Goal: Transaction & Acquisition: Obtain resource

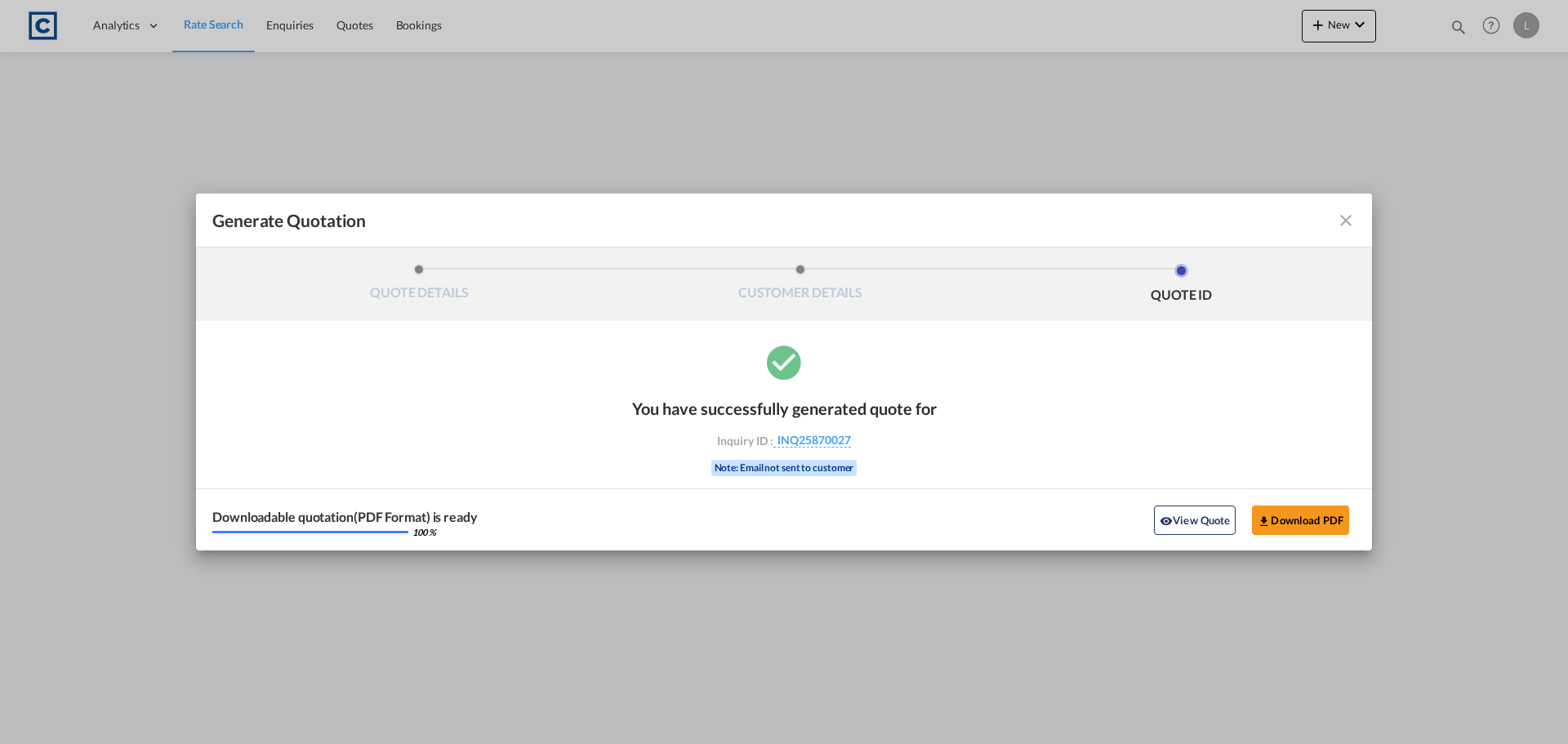
click at [1346, 215] on md-icon "icon-close fg-AAA8AD cursor m-0" at bounding box center [1345, 220] width 20 height 20
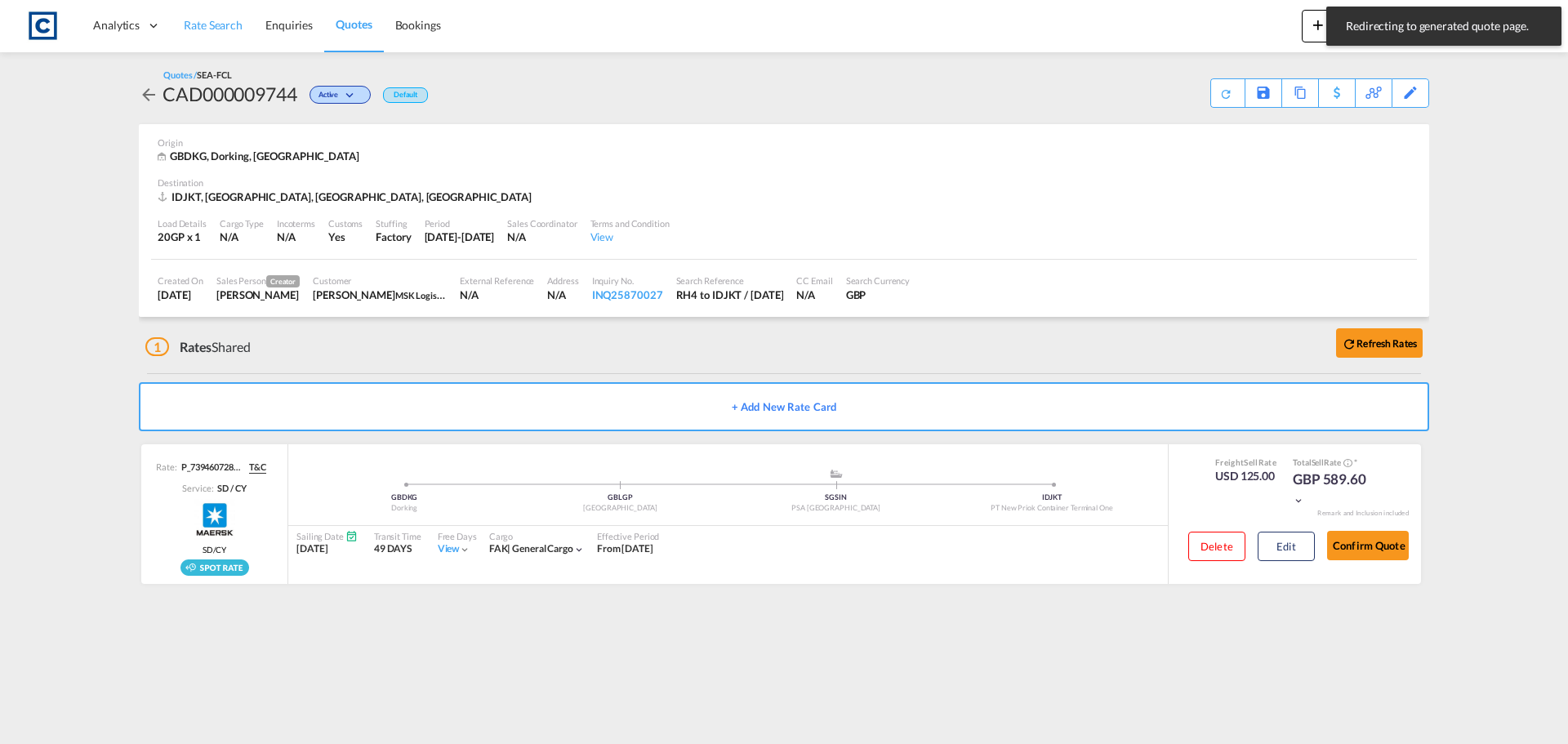
drag, startPoint x: 195, startPoint y: 22, endPoint x: 211, endPoint y: 50, distance: 32.2
click at [195, 22] on span "Rate Search" at bounding box center [212, 24] width 59 height 14
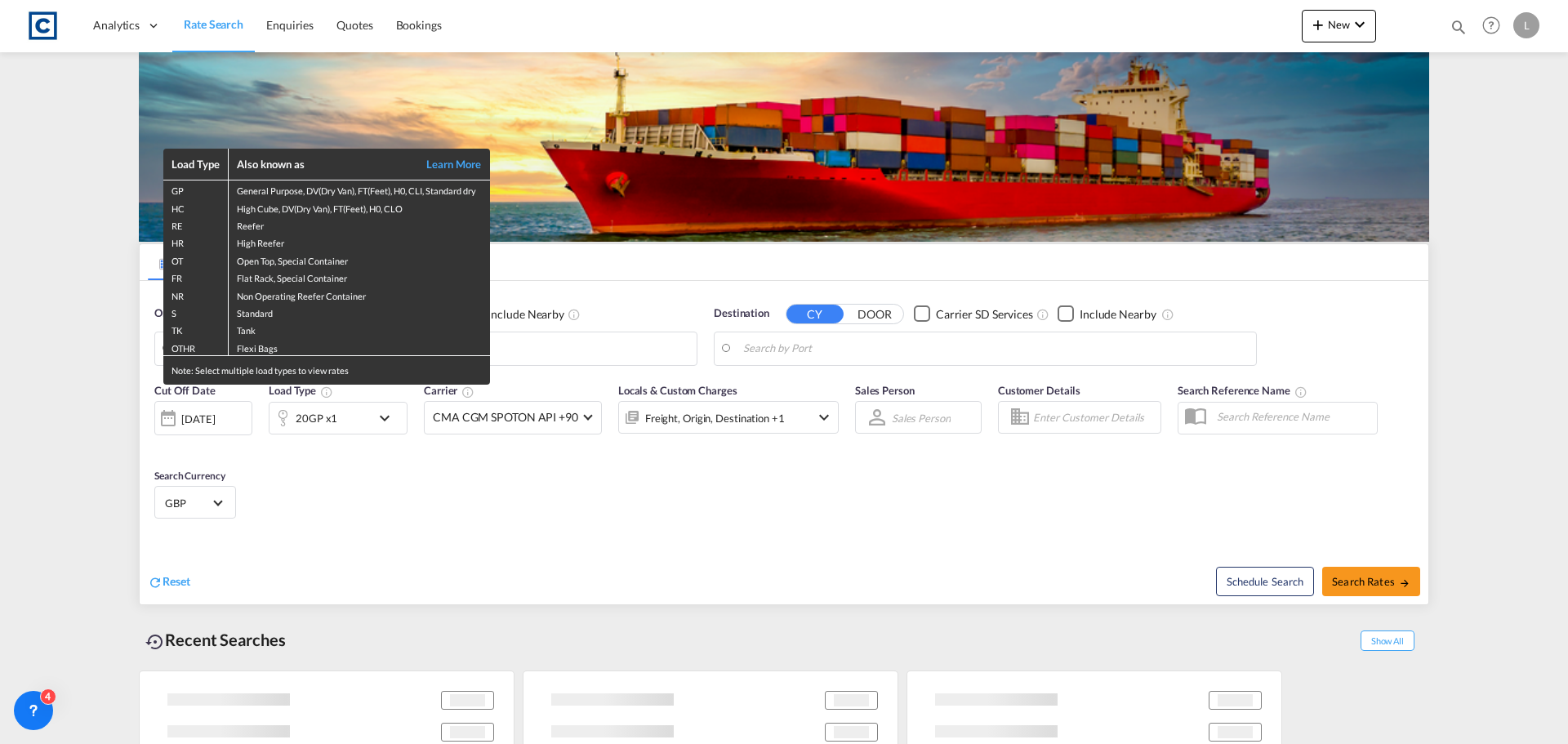
type input "GB-RH4, [GEOGRAPHIC_DATA]"
type input "[GEOGRAPHIC_DATA], [GEOGRAPHIC_DATA], IDJKT"
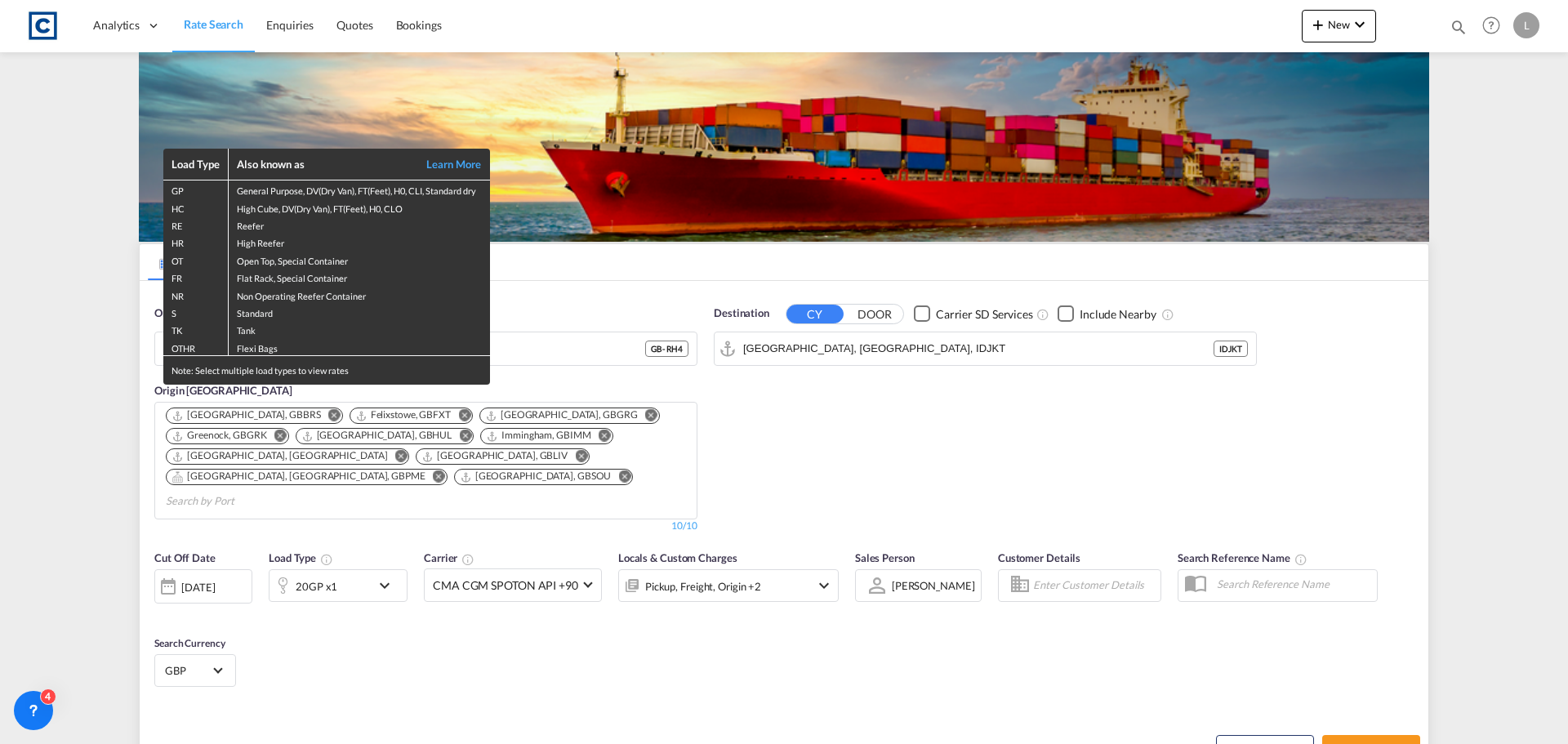
click at [528, 342] on div "Load Type Also known as Learn More GP General Purpose, DV(Dry Van), FT(Feet), H…" at bounding box center [784, 372] width 1568 height 744
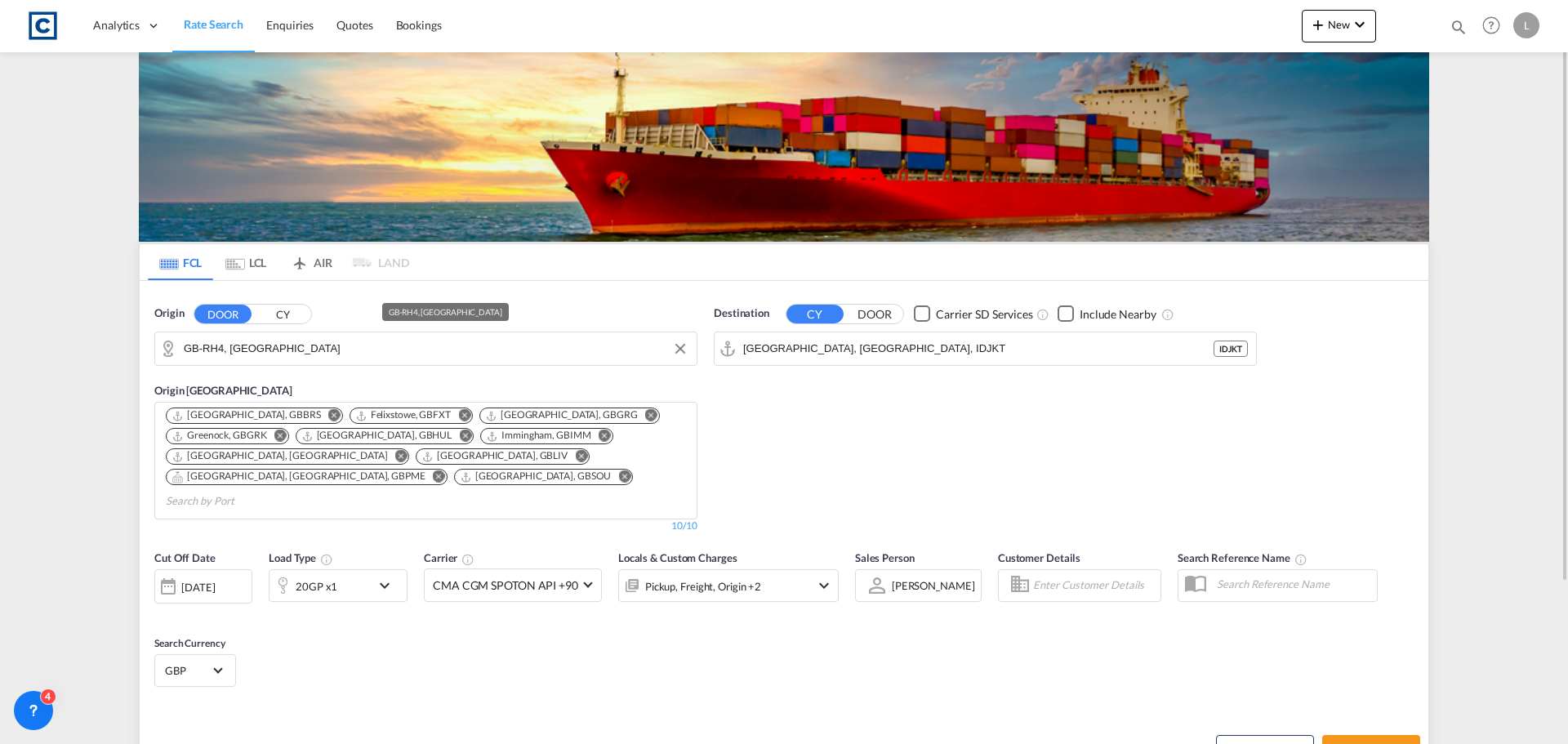
click at [330, 348] on input "GB-RH4, [GEOGRAPHIC_DATA]" at bounding box center [435, 348] width 505 height 24
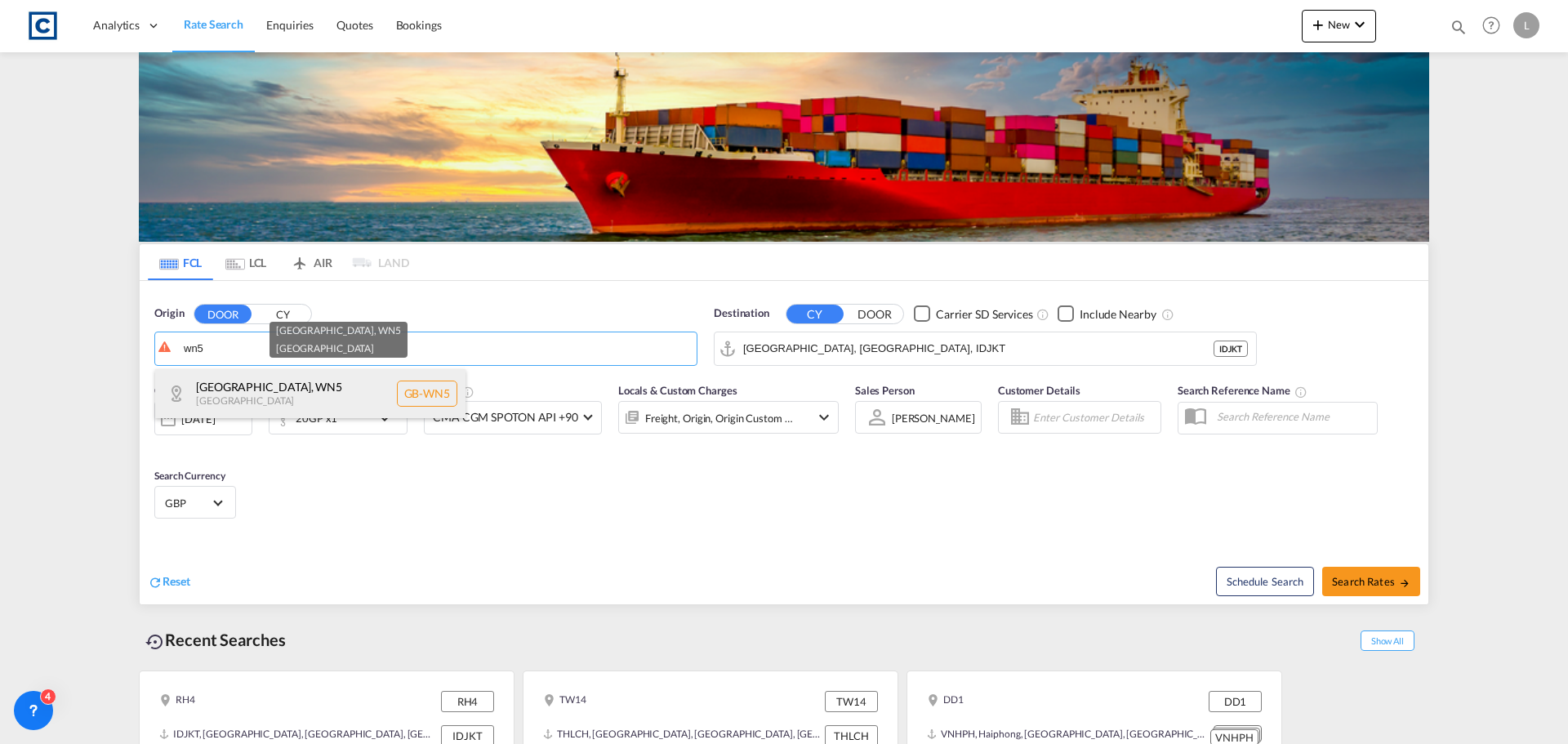
click at [261, 382] on div "[GEOGRAPHIC_DATA] , WN5 [GEOGRAPHIC_DATA] [GEOGRAPHIC_DATA]-WN5" at bounding box center [311, 393] width 311 height 49
type input "GB-WN5, [GEOGRAPHIC_DATA]"
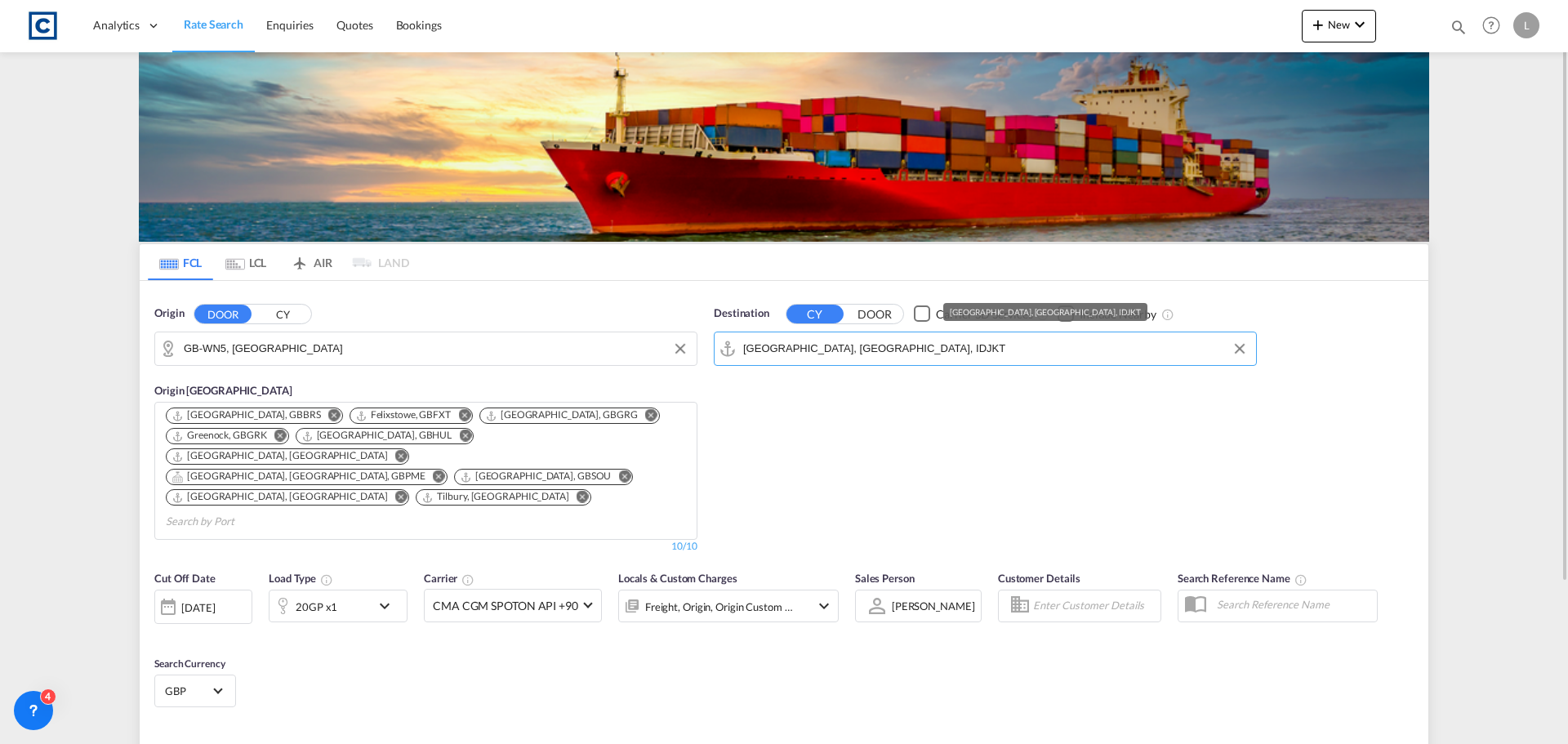
click at [889, 346] on input "[GEOGRAPHIC_DATA], [GEOGRAPHIC_DATA], IDJKT" at bounding box center [995, 348] width 505 height 24
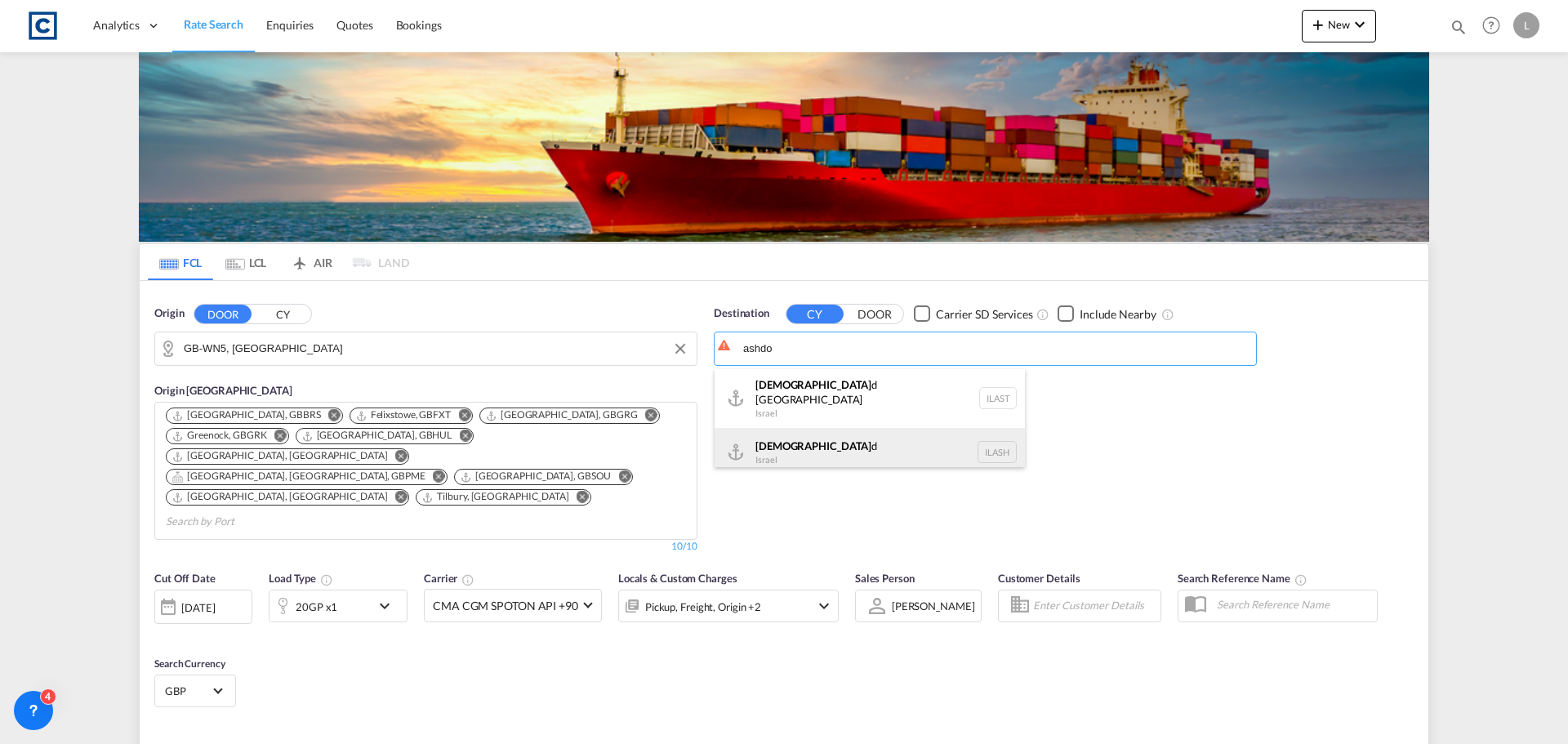
click at [778, 442] on div "Ashdo d Israel [GEOGRAPHIC_DATA]" at bounding box center [870, 452] width 311 height 49
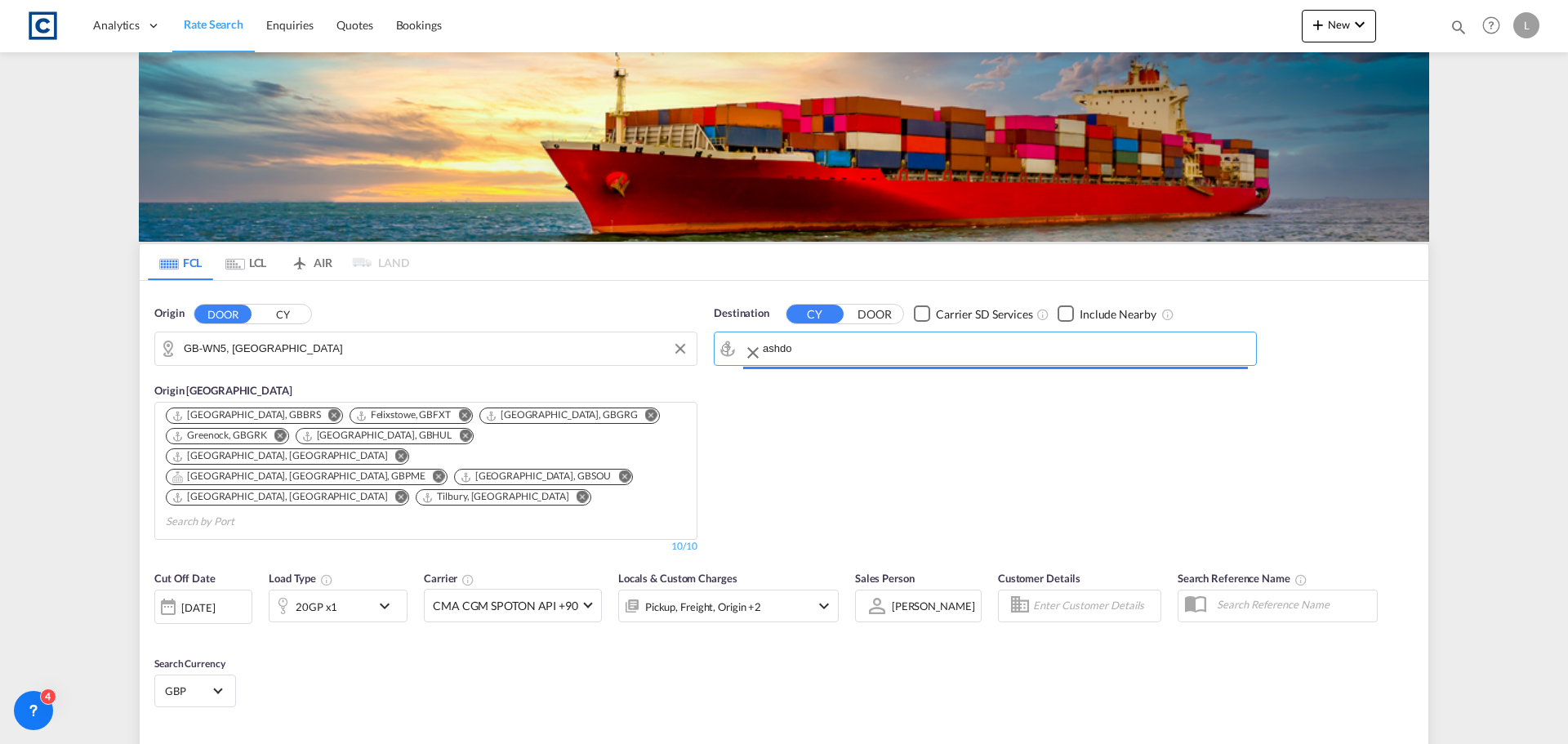
type input "Ashdod, ILASH"
type input "WN5 to ILASH / [DATE]"
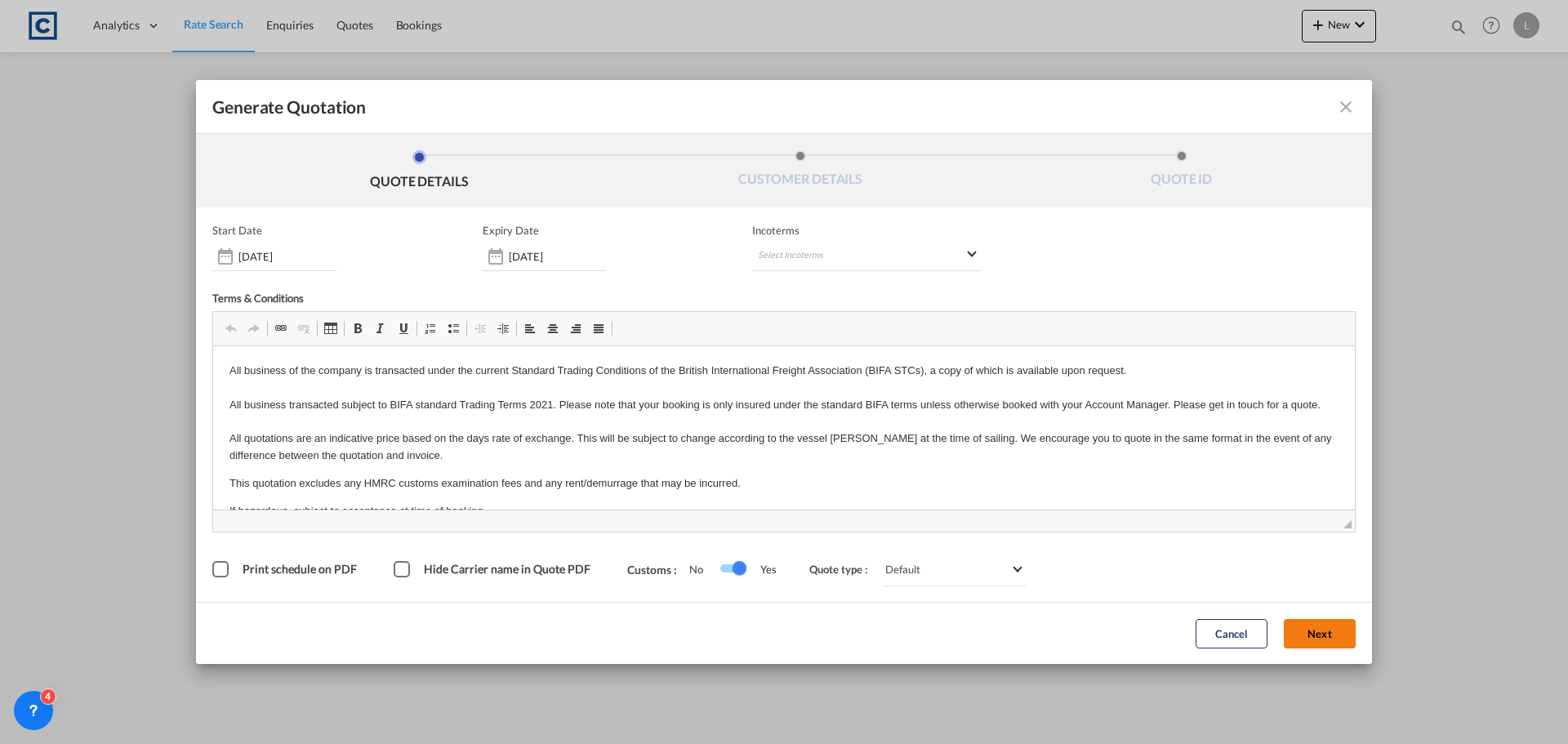
click at [1315, 629] on button "Next" at bounding box center [1320, 633] width 72 height 29
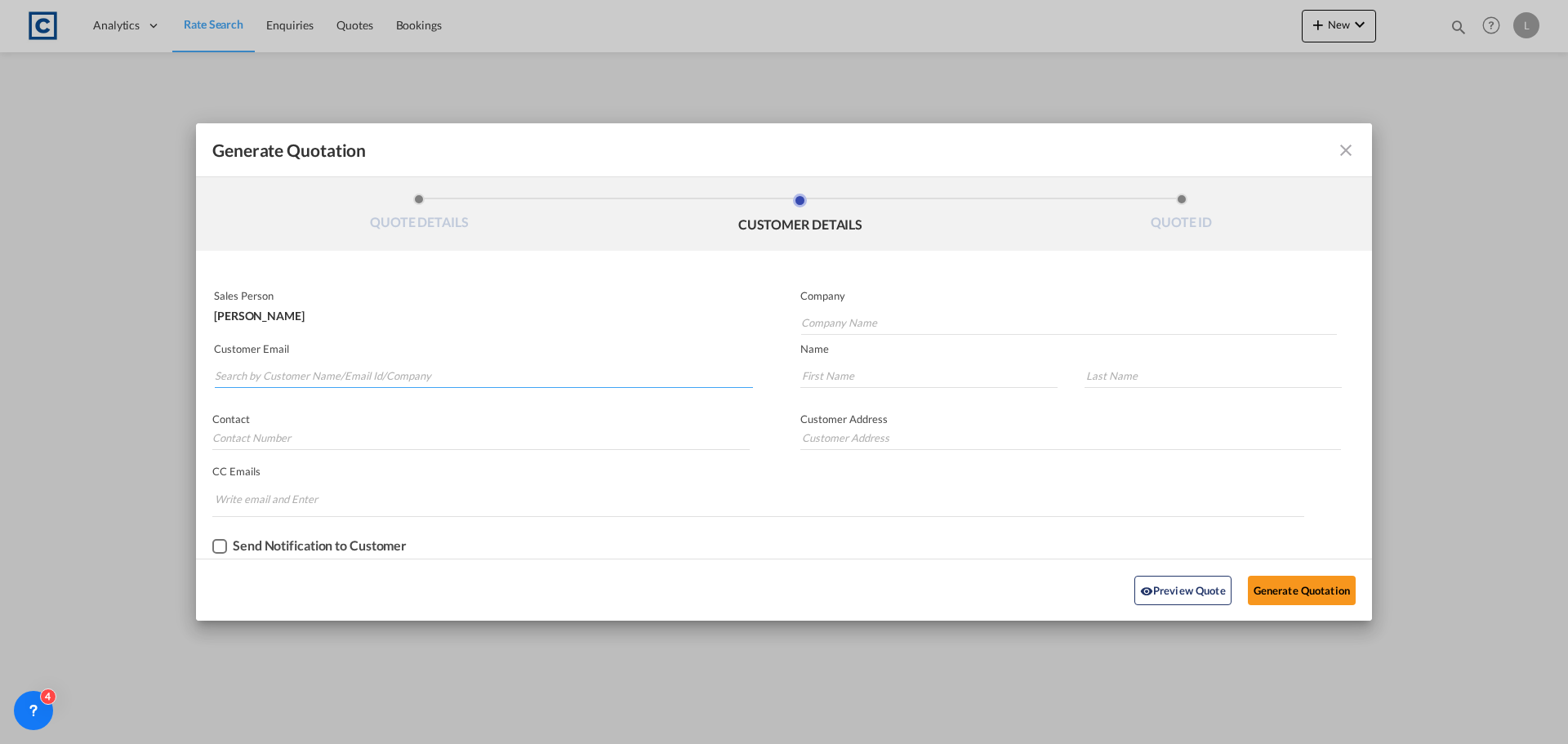
click at [242, 372] on input "Search by Customer Name/Email Id/Company" at bounding box center [483, 375] width 538 height 24
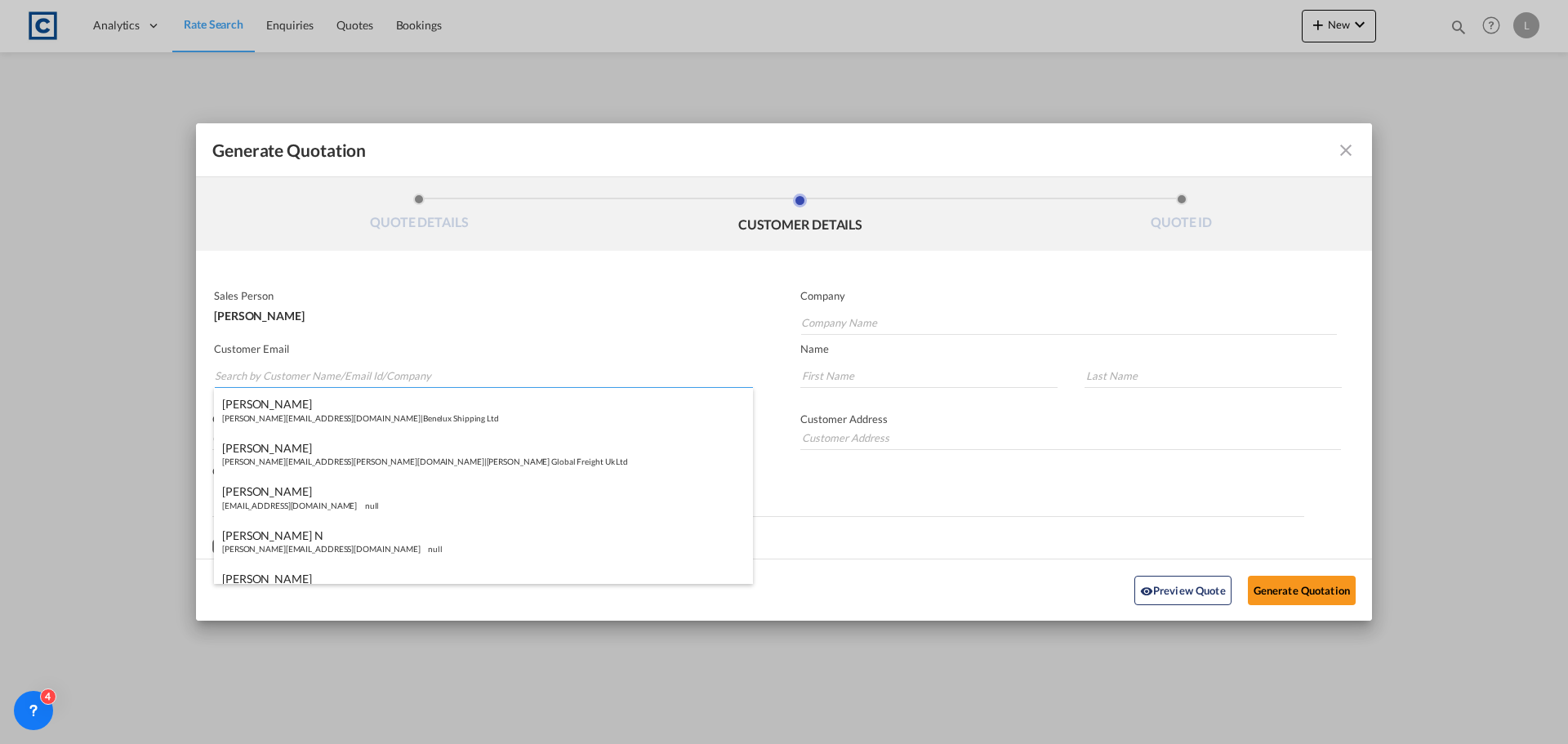
paste input "exports <[EMAIL_ADDRESS][DOMAIN_NAME]>"
click at [256, 374] on input "exports <[EMAIL_ADDRESS][DOMAIN_NAME]>" at bounding box center [483, 375] width 538 height 24
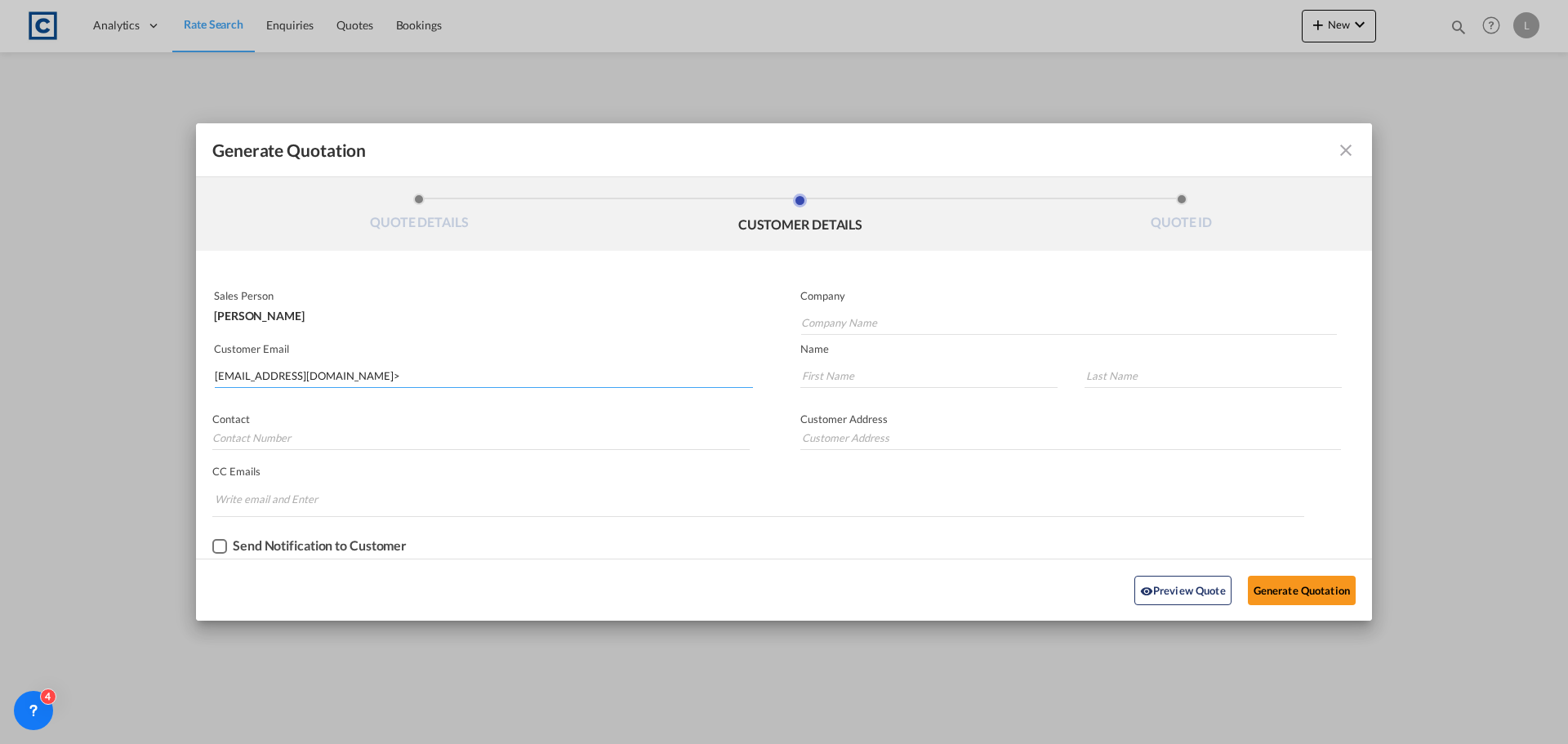
click at [362, 378] on input "[EMAIL_ADDRESS][DOMAIN_NAME]>" at bounding box center [483, 375] width 538 height 24
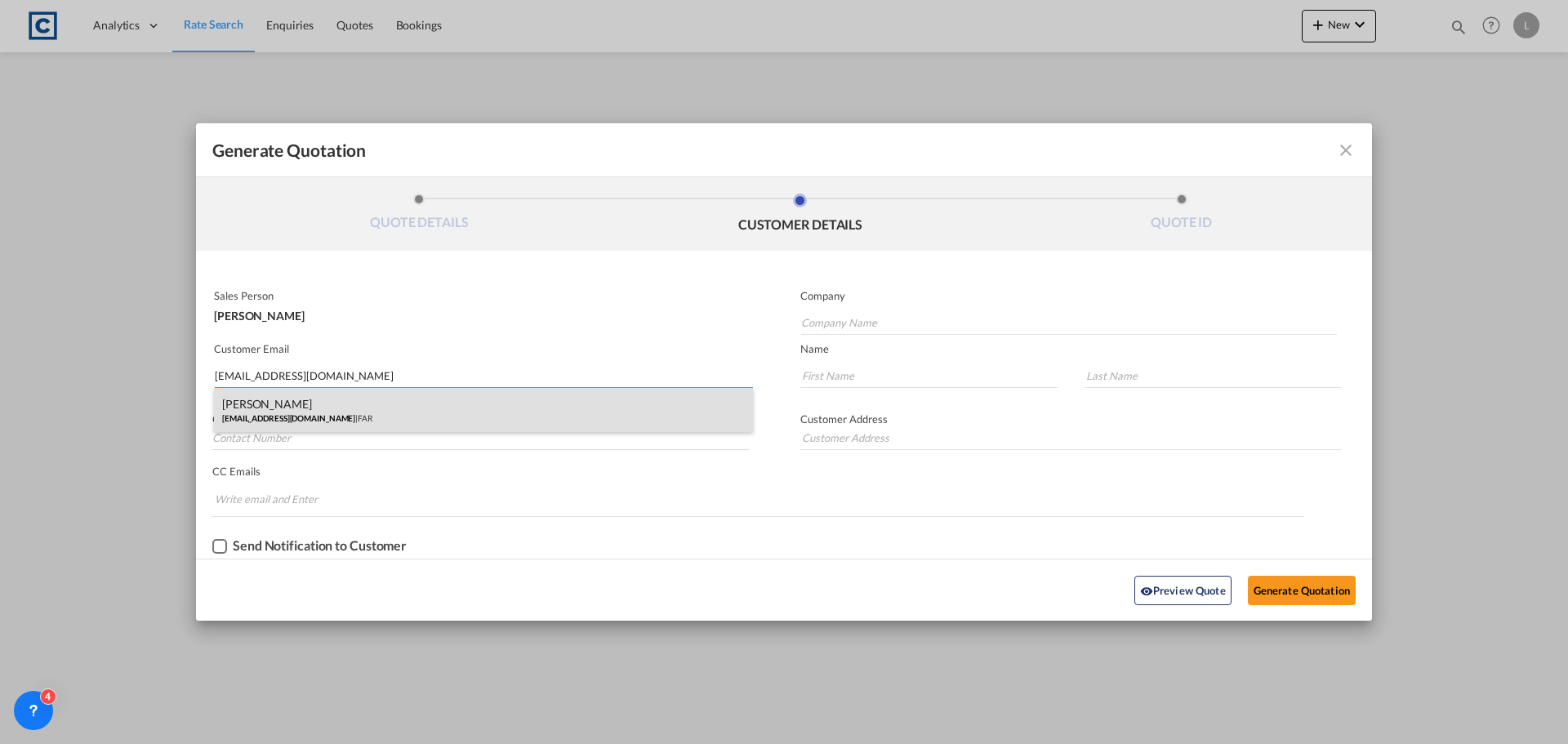
type input "[EMAIL_ADDRESS][DOMAIN_NAME]"
click at [282, 416] on div "[PERSON_NAME] [EMAIL_ADDRESS][DOMAIN_NAME] | FAR" at bounding box center [484, 409] width 539 height 44
type input "FAR"
type input "[EMAIL_ADDRESS][DOMAIN_NAME]"
type input "[PERSON_NAME]"
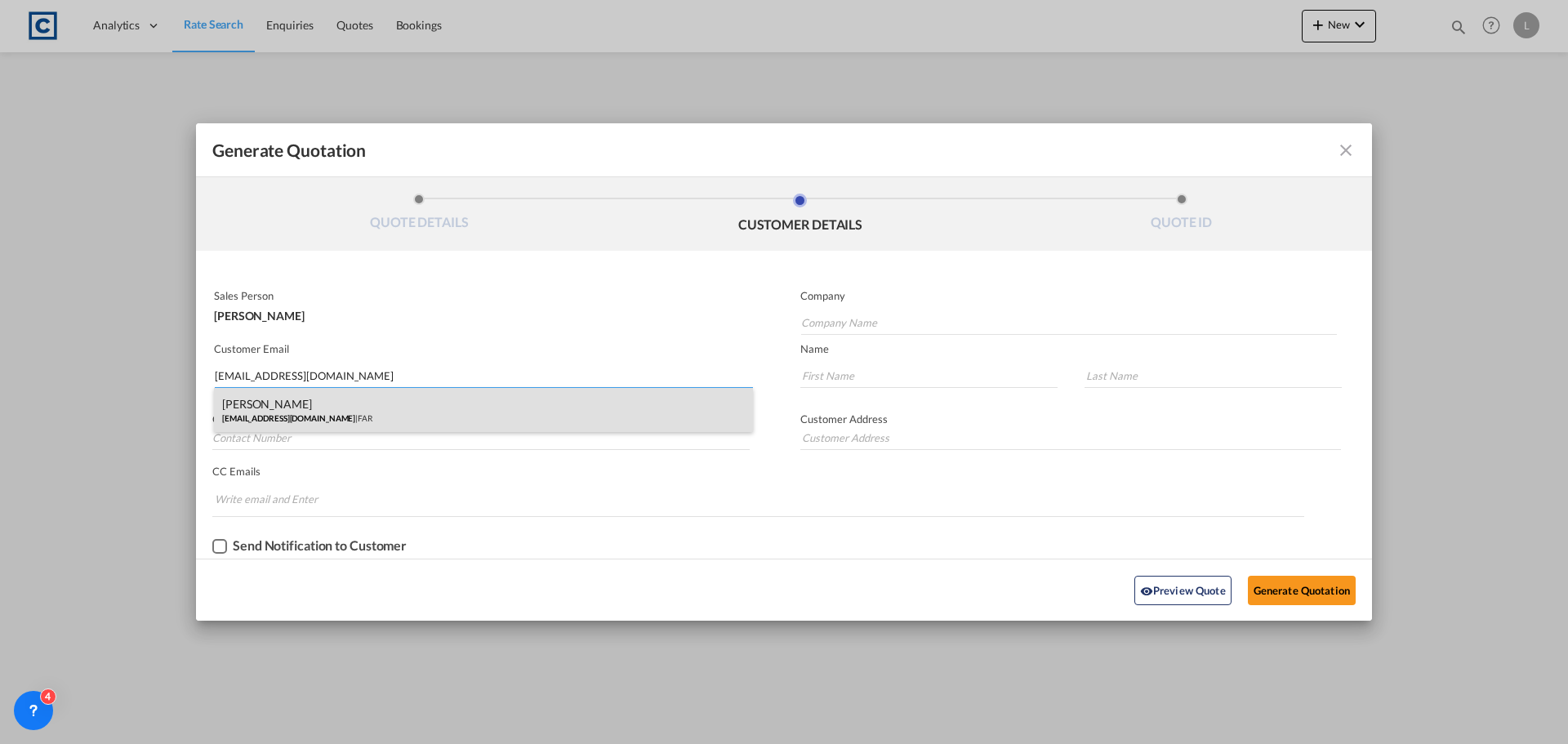
type input "[PERSON_NAME]"
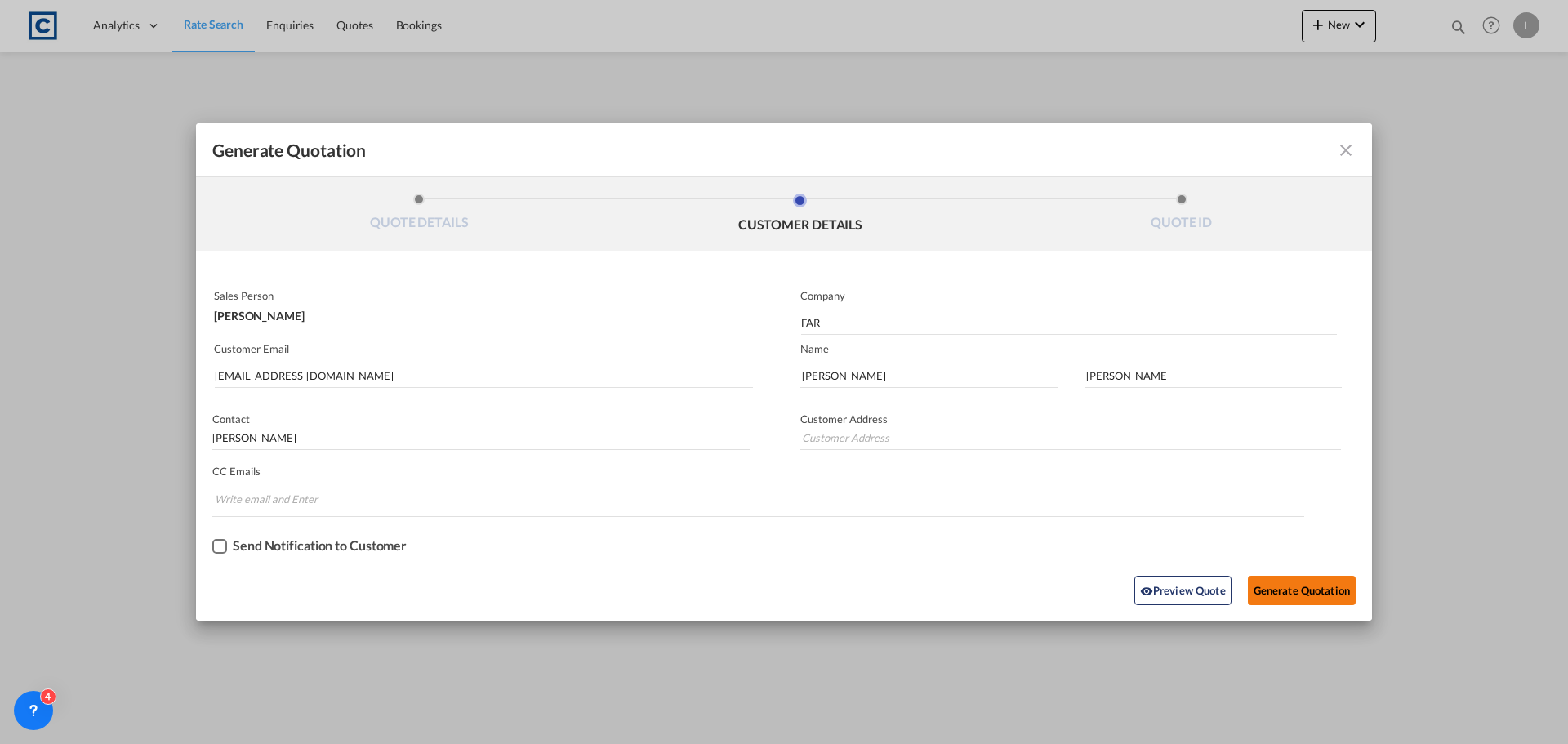
click at [1283, 584] on button "Generate Quotation" at bounding box center [1301, 590] width 108 height 29
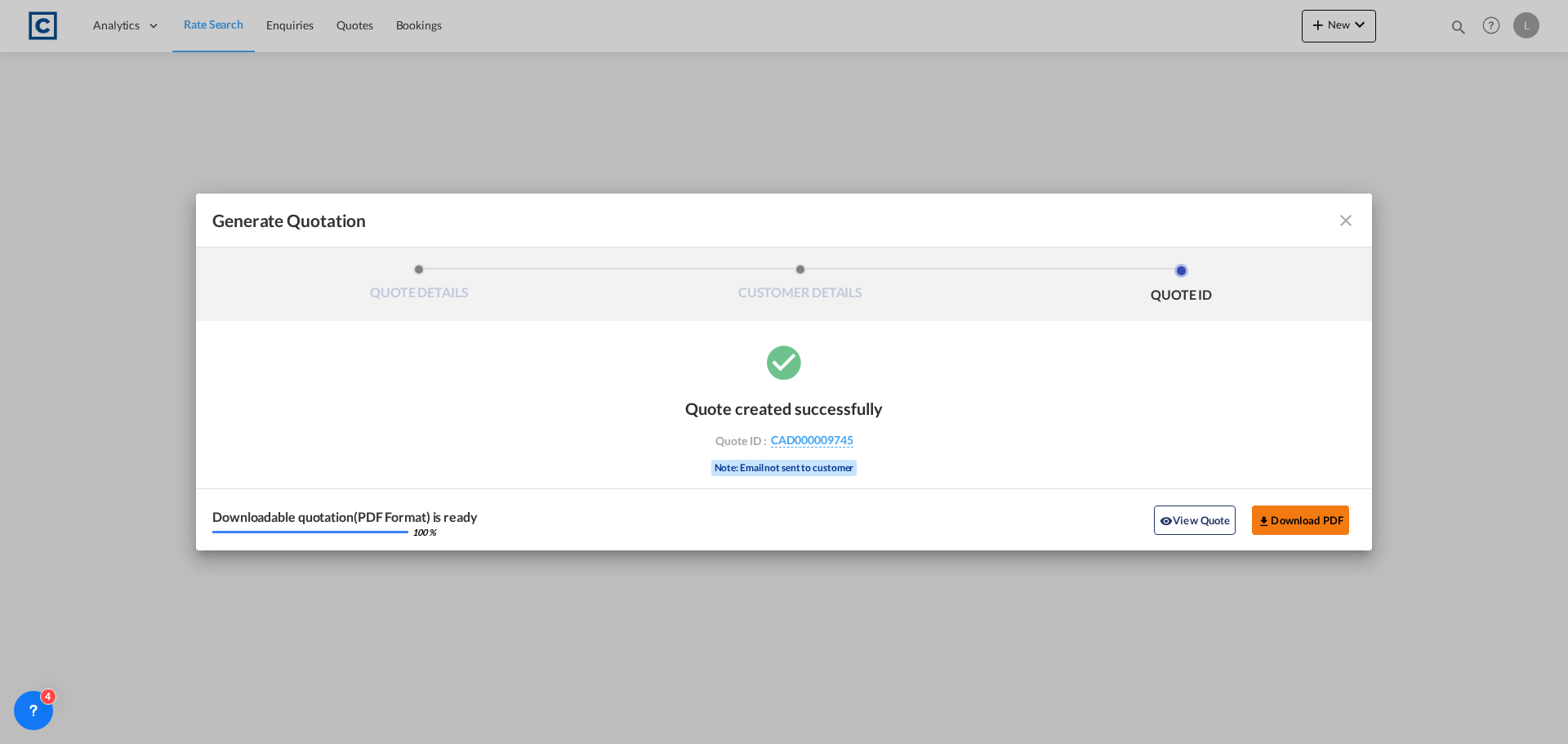
click at [1290, 509] on button "Download PDF" at bounding box center [1301, 519] width 97 height 29
click at [1342, 215] on md-icon "icon-close fg-AAA8AD cursor m-0" at bounding box center [1345, 220] width 20 height 20
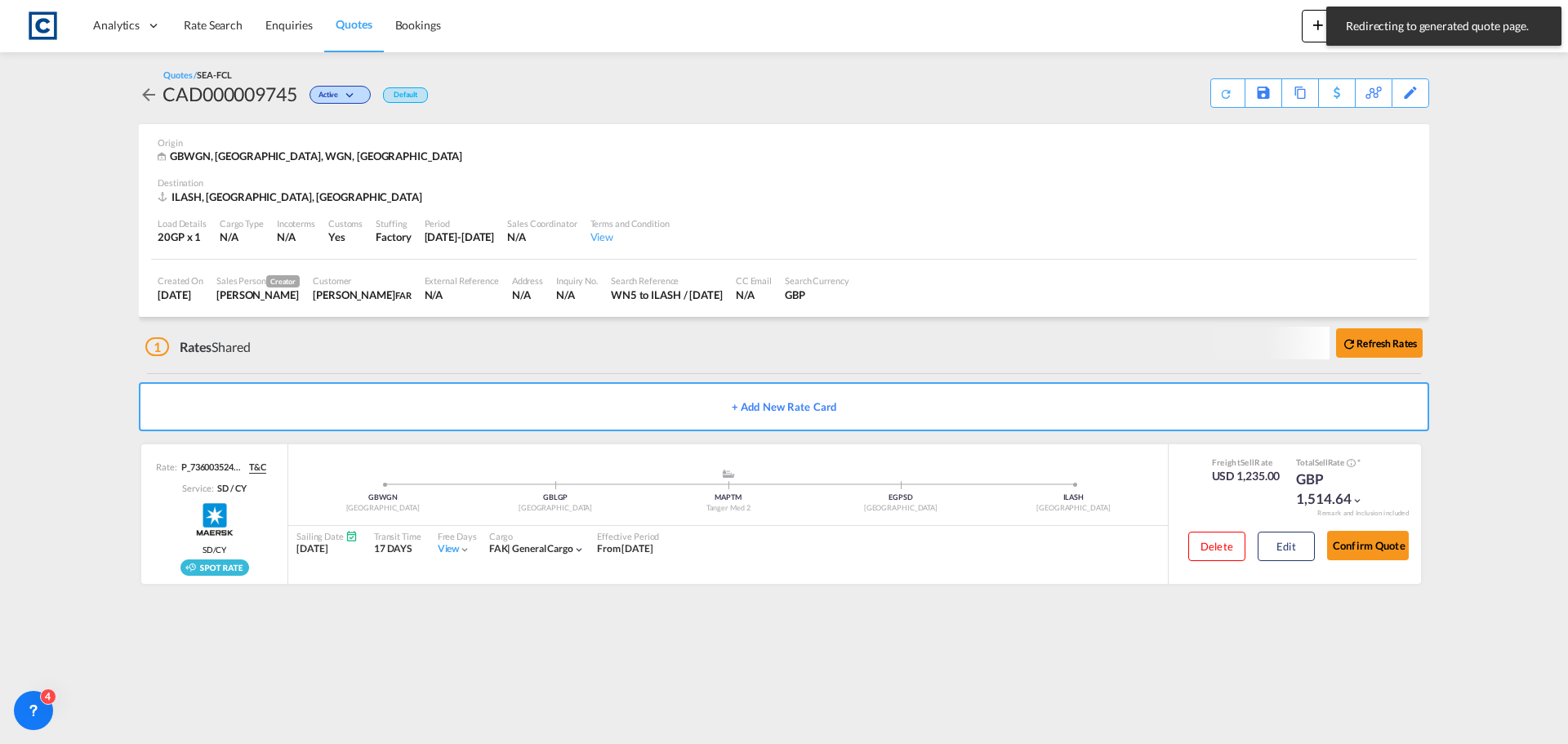
click at [355, 23] on span "Quotes" at bounding box center [354, 23] width 36 height 14
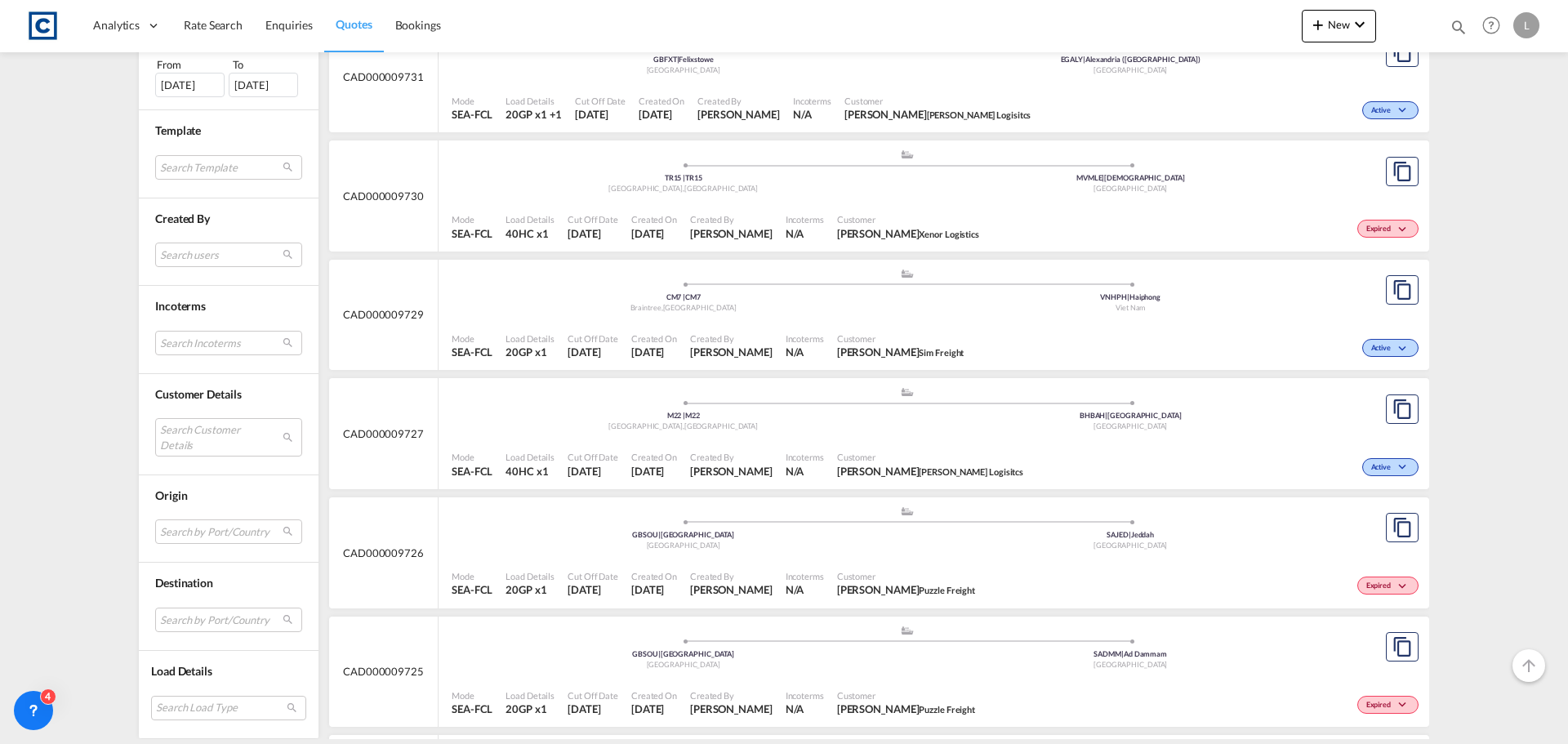
scroll to position [980, 0]
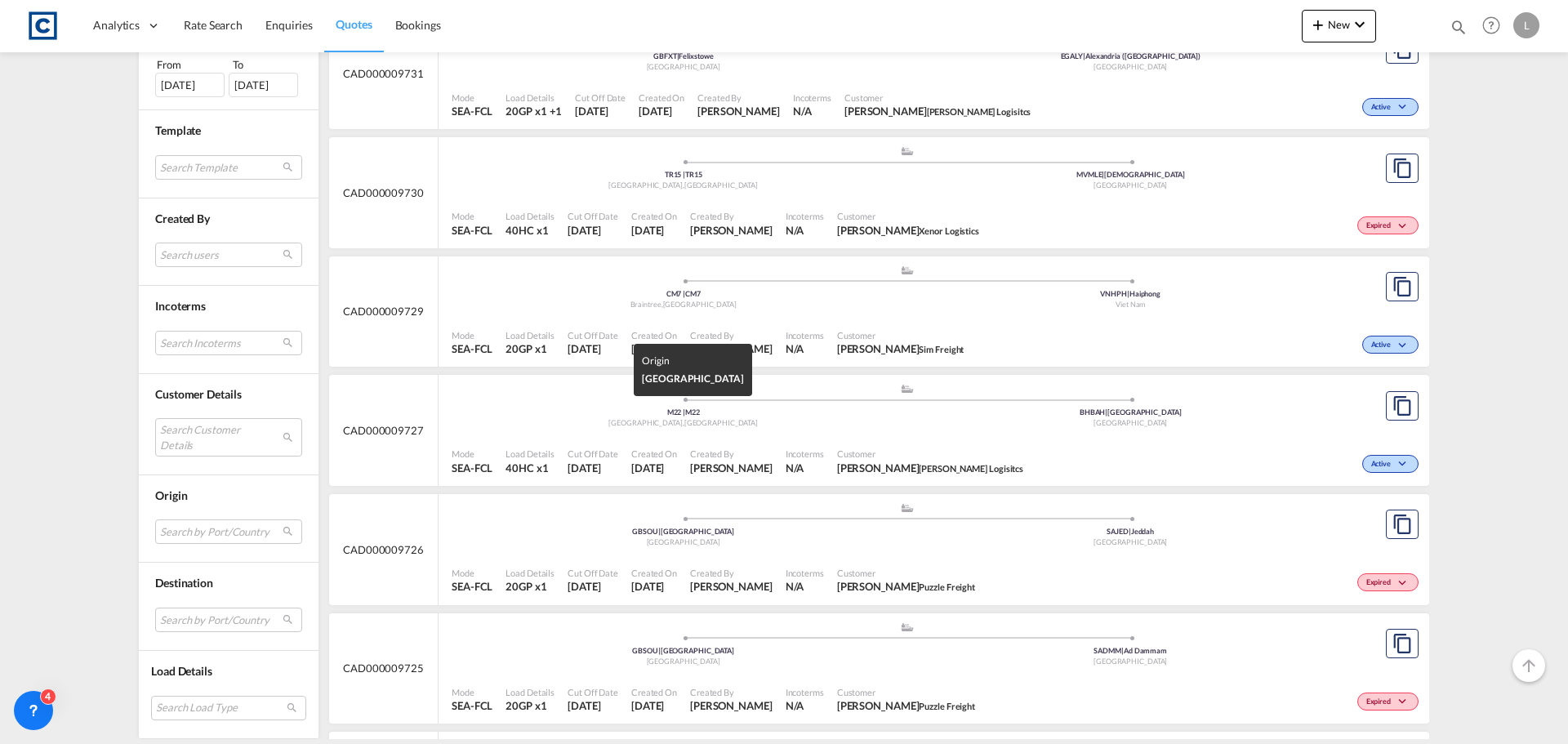
click at [533, 407] on div "M22 | M22 [GEOGRAPHIC_DATA] , [GEOGRAPHIC_DATA]" at bounding box center [683, 407] width 447 height 0
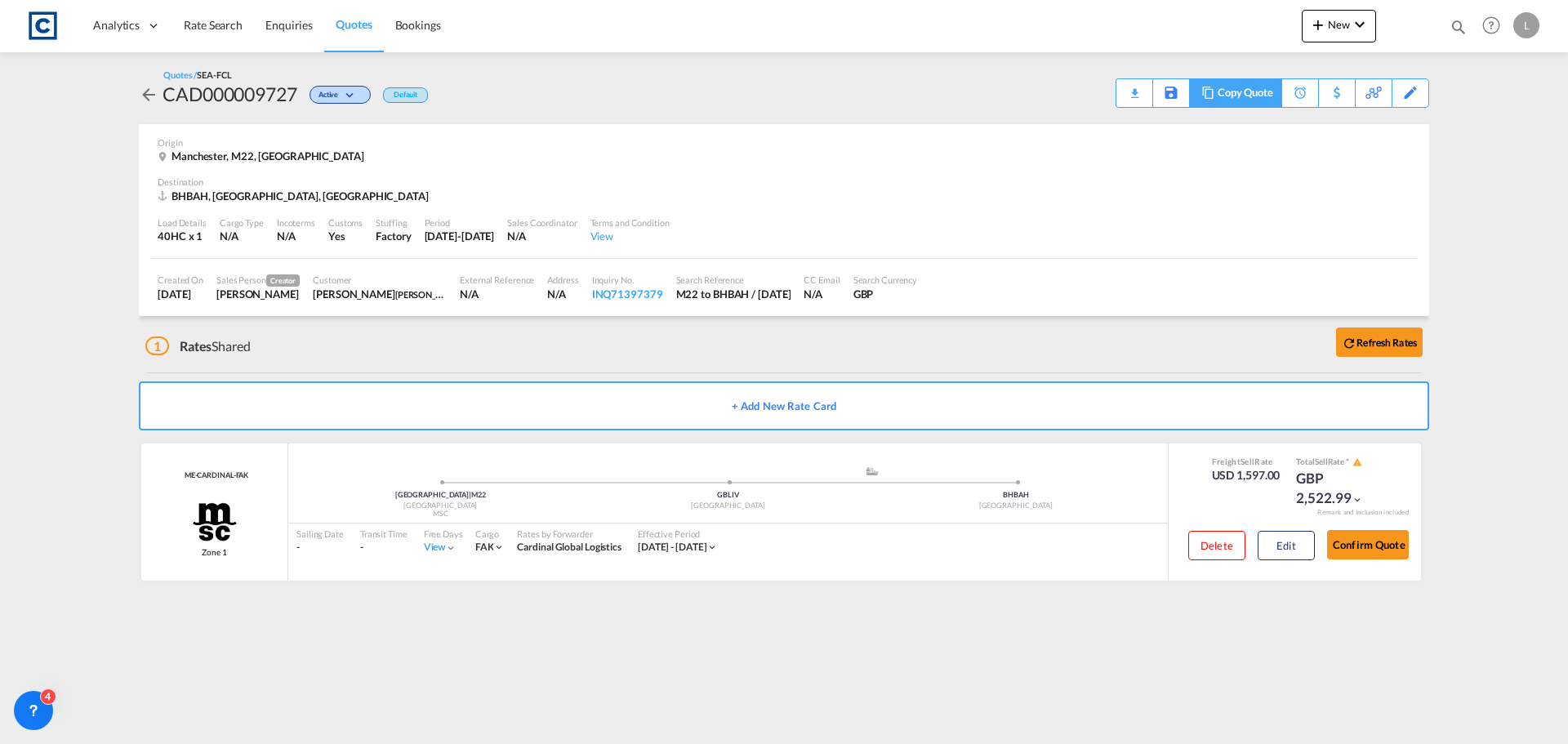
click at [1253, 90] on div "Copy Quote" at bounding box center [1245, 94] width 55 height 28
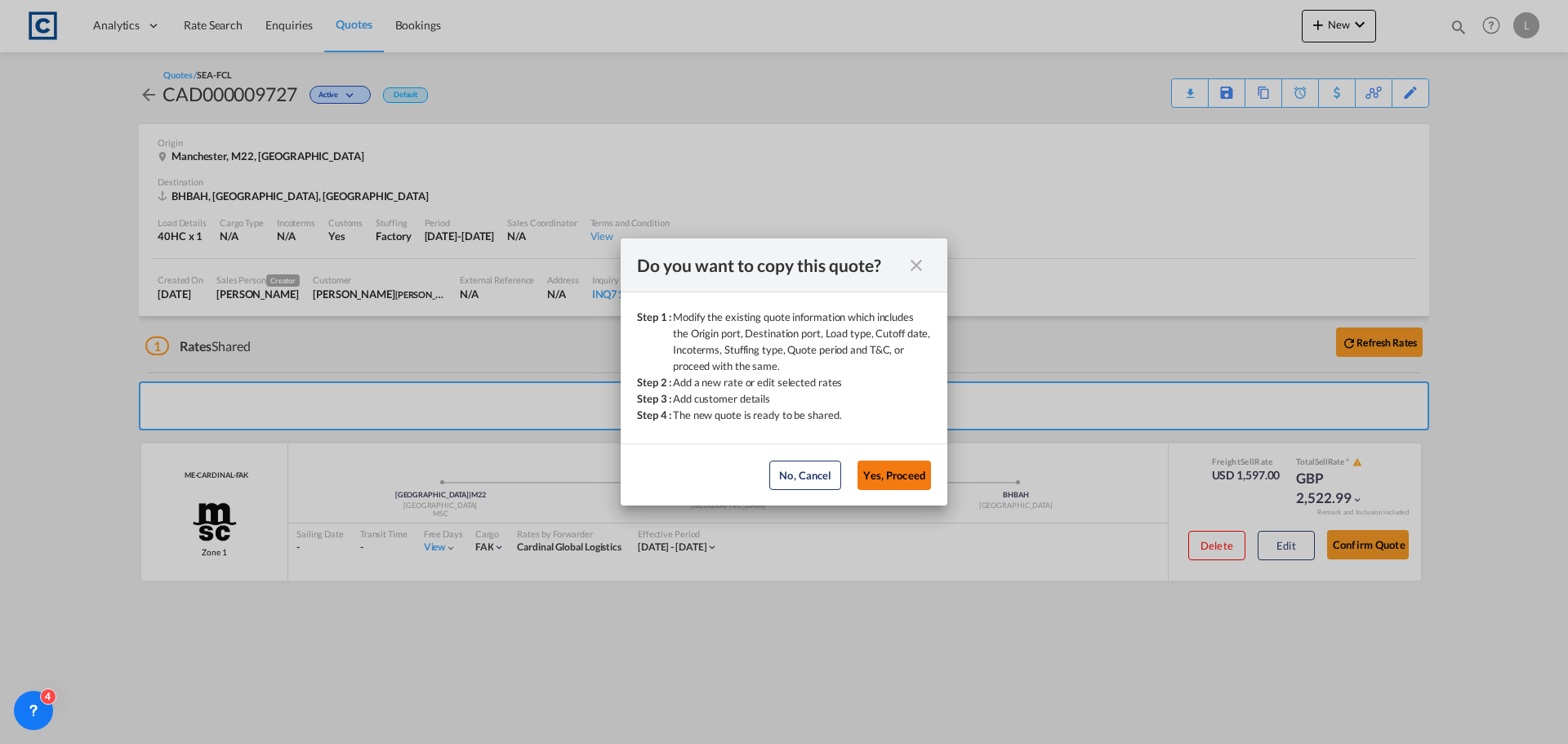
click at [885, 475] on button "Yes, Proceed" at bounding box center [894, 474] width 74 height 29
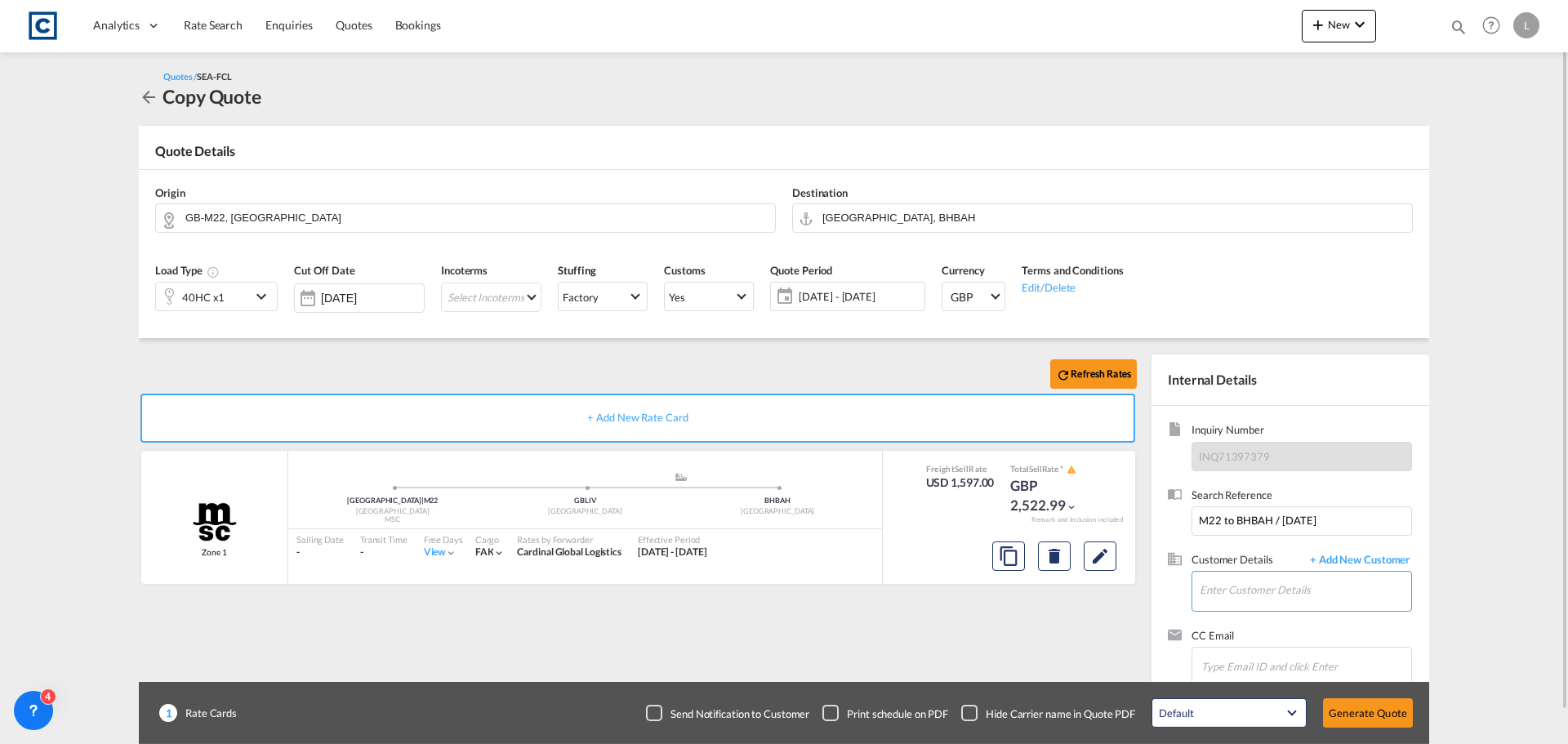
click at [1210, 585] on input "Enter Customer Details" at bounding box center [1306, 590] width 212 height 36
paste input "[PERSON_NAME][EMAIL_ADDRESS][PERSON_NAME][DOMAIN_NAME]"
click at [1233, 541] on div "[PERSON_NAME] [PERSON_NAME][EMAIL_ADDRESS][PERSON_NAME][DOMAIN_NAME] | Nucleus …" at bounding box center [1305, 549] width 212 height 44
type input "Nucleus International Cargo, [PERSON_NAME], [PERSON_NAME][EMAIL_ADDRESS][PERSON…"
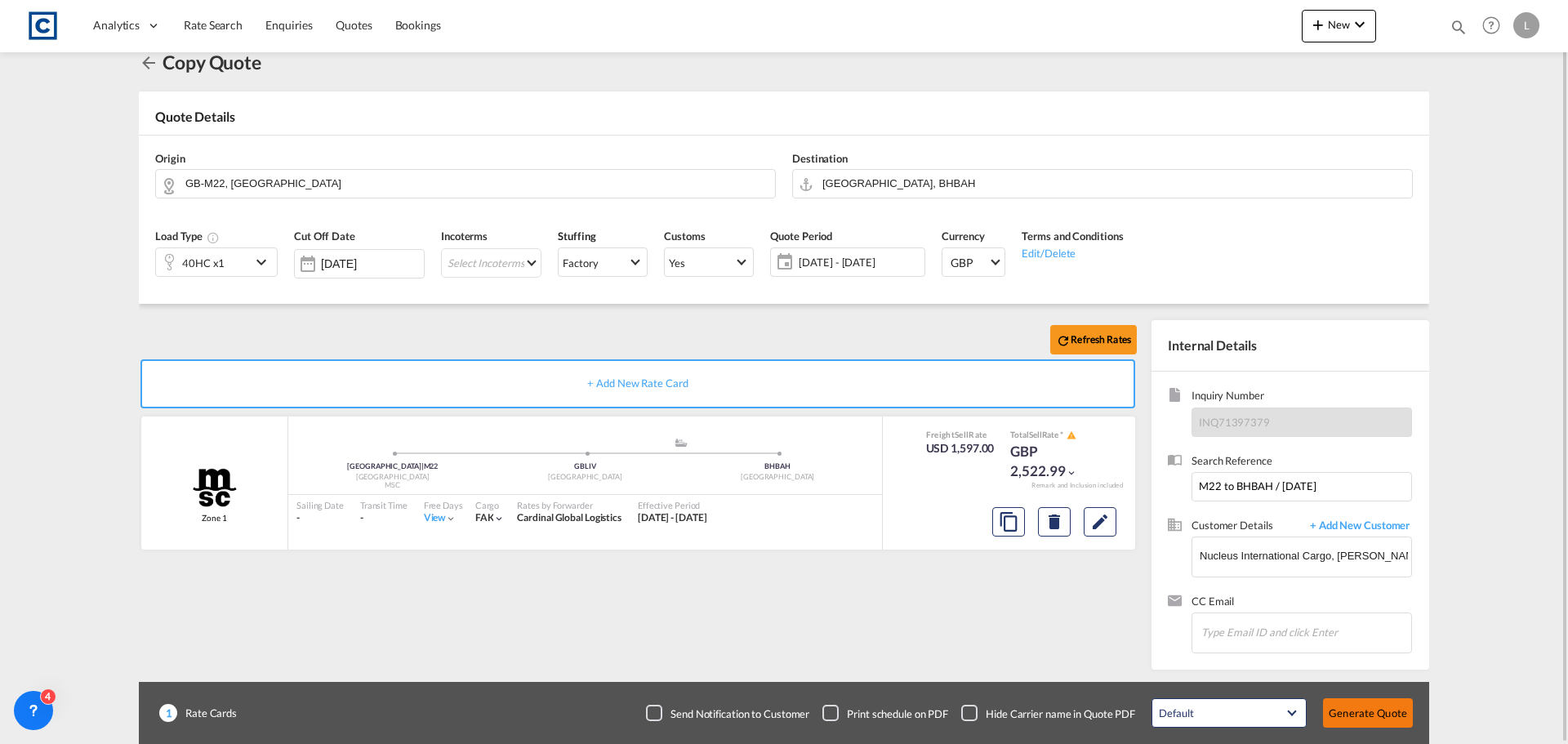
click at [1365, 701] on button "Generate Quote" at bounding box center [1368, 712] width 90 height 29
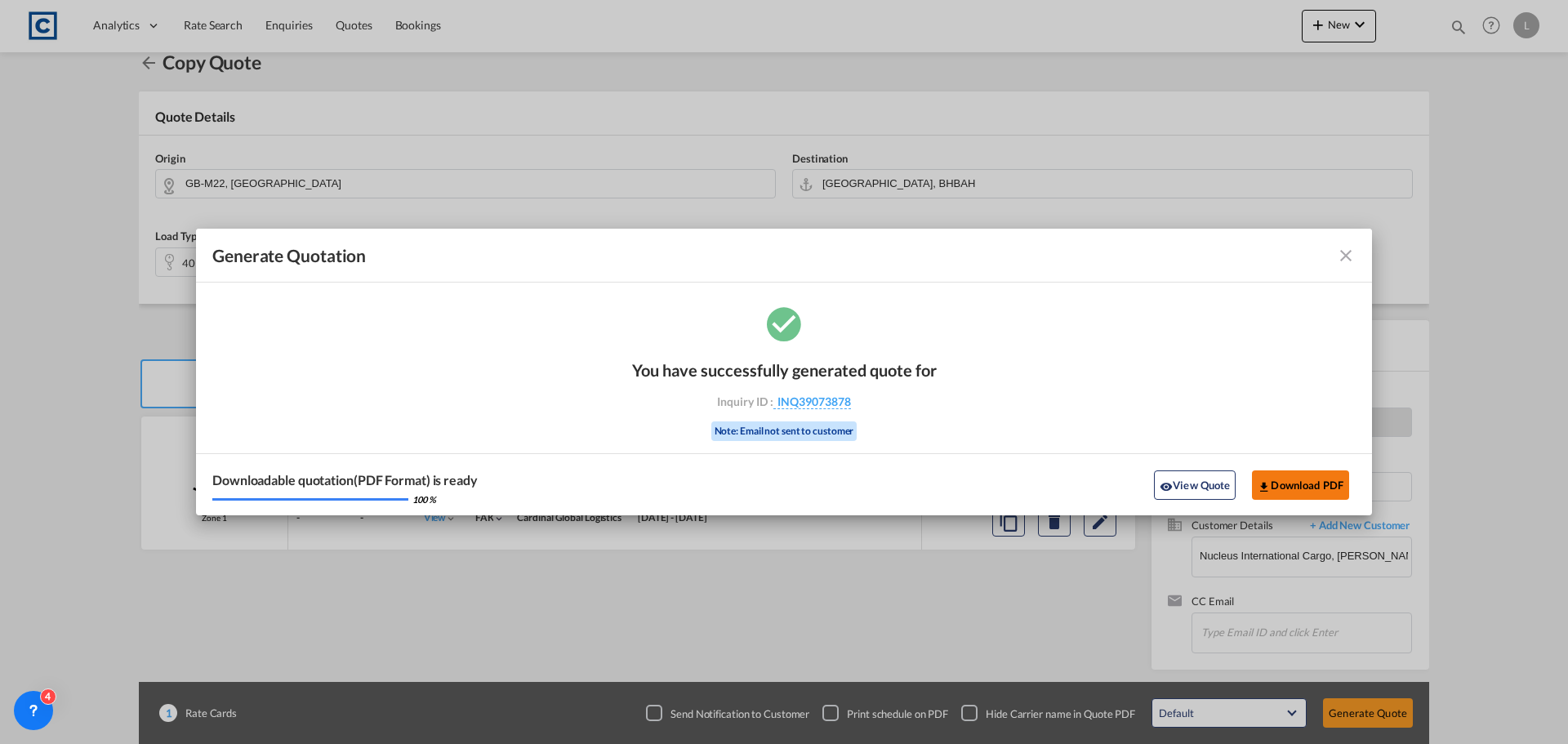
click at [1297, 484] on button "Download PDF" at bounding box center [1301, 485] width 97 height 29
click at [1347, 253] on md-icon "icon-close fg-AAA8AD cursor m-0" at bounding box center [1345, 255] width 20 height 20
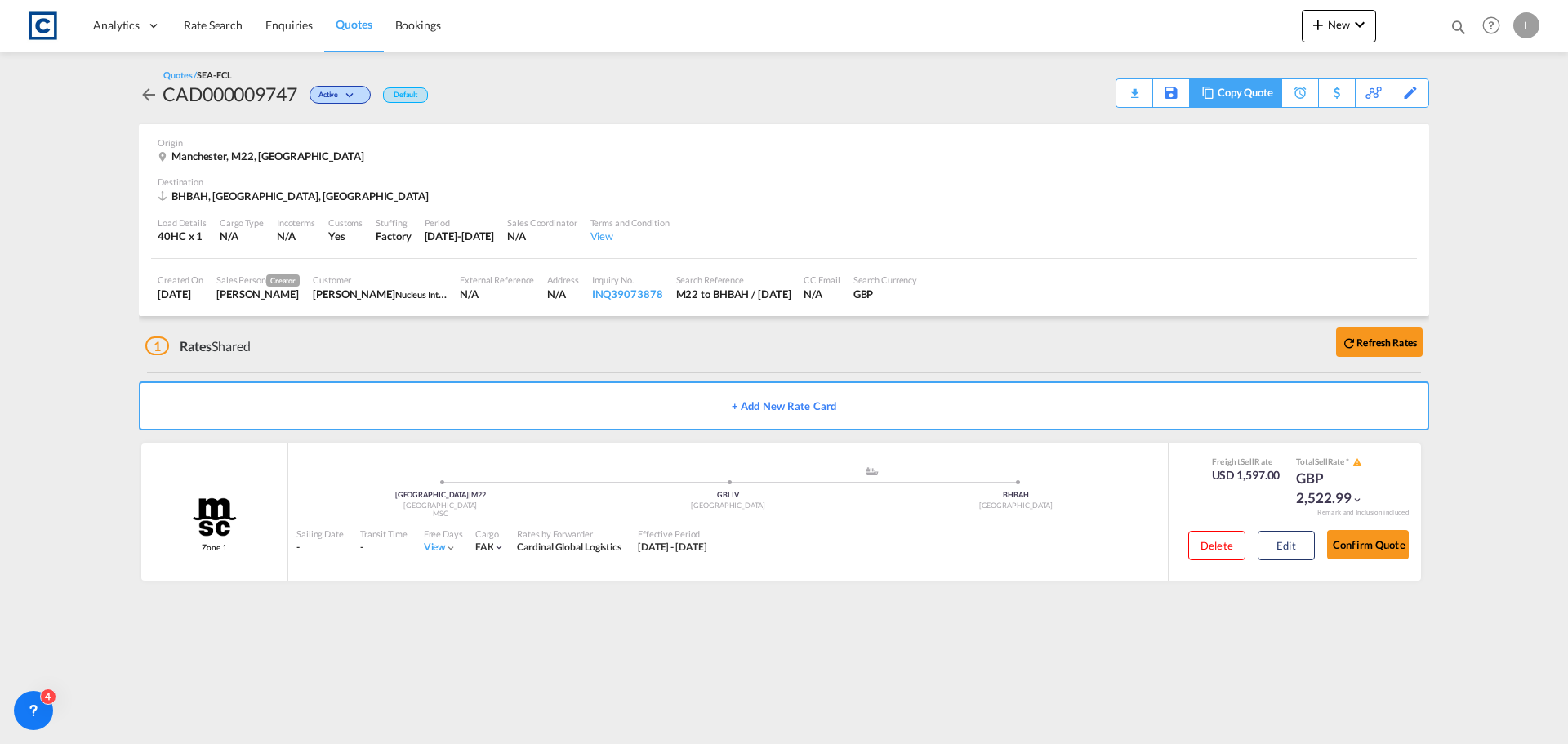
click at [1231, 90] on div "Copy Quote" at bounding box center [1245, 94] width 55 height 28
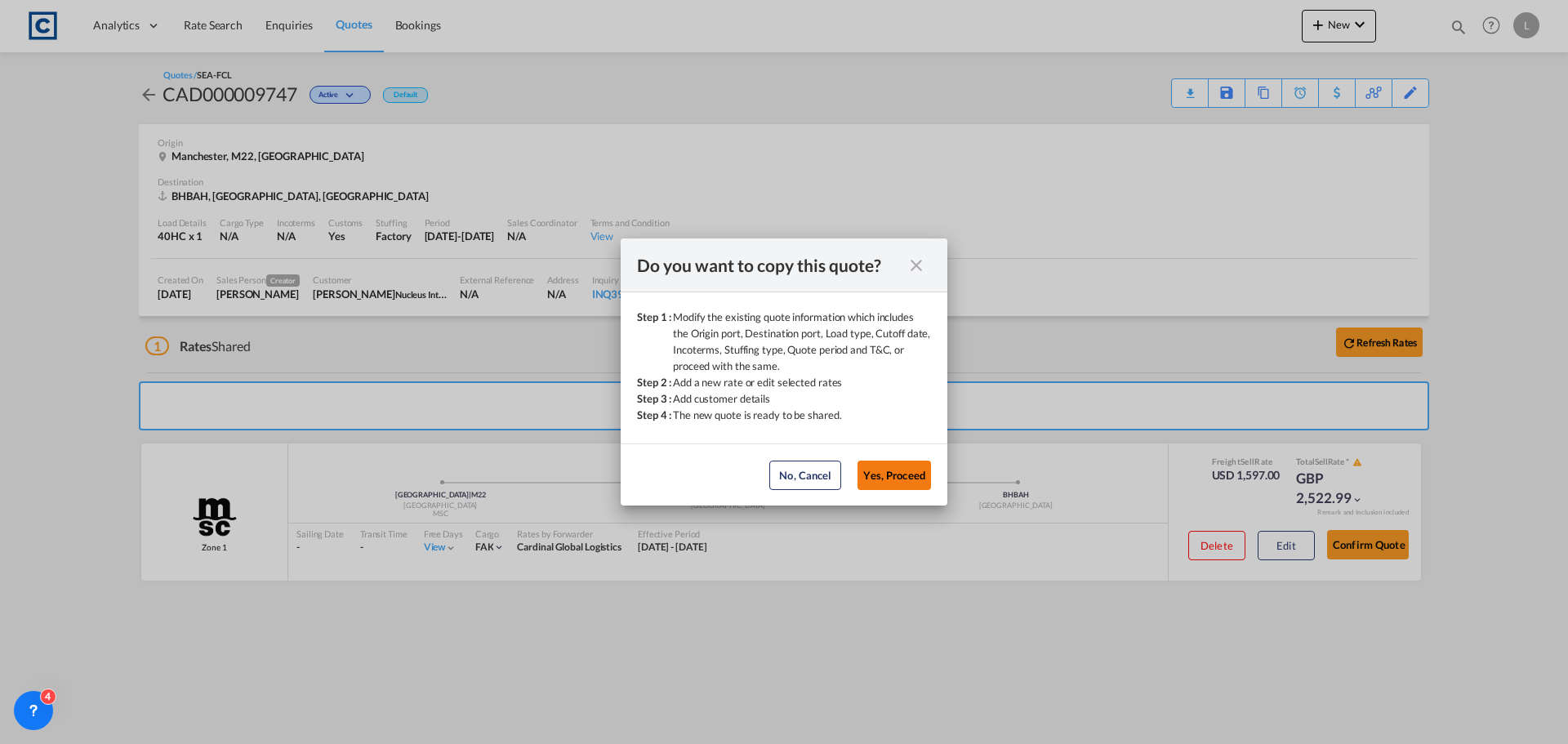
click at [890, 476] on button "Yes, Proceed" at bounding box center [894, 474] width 74 height 29
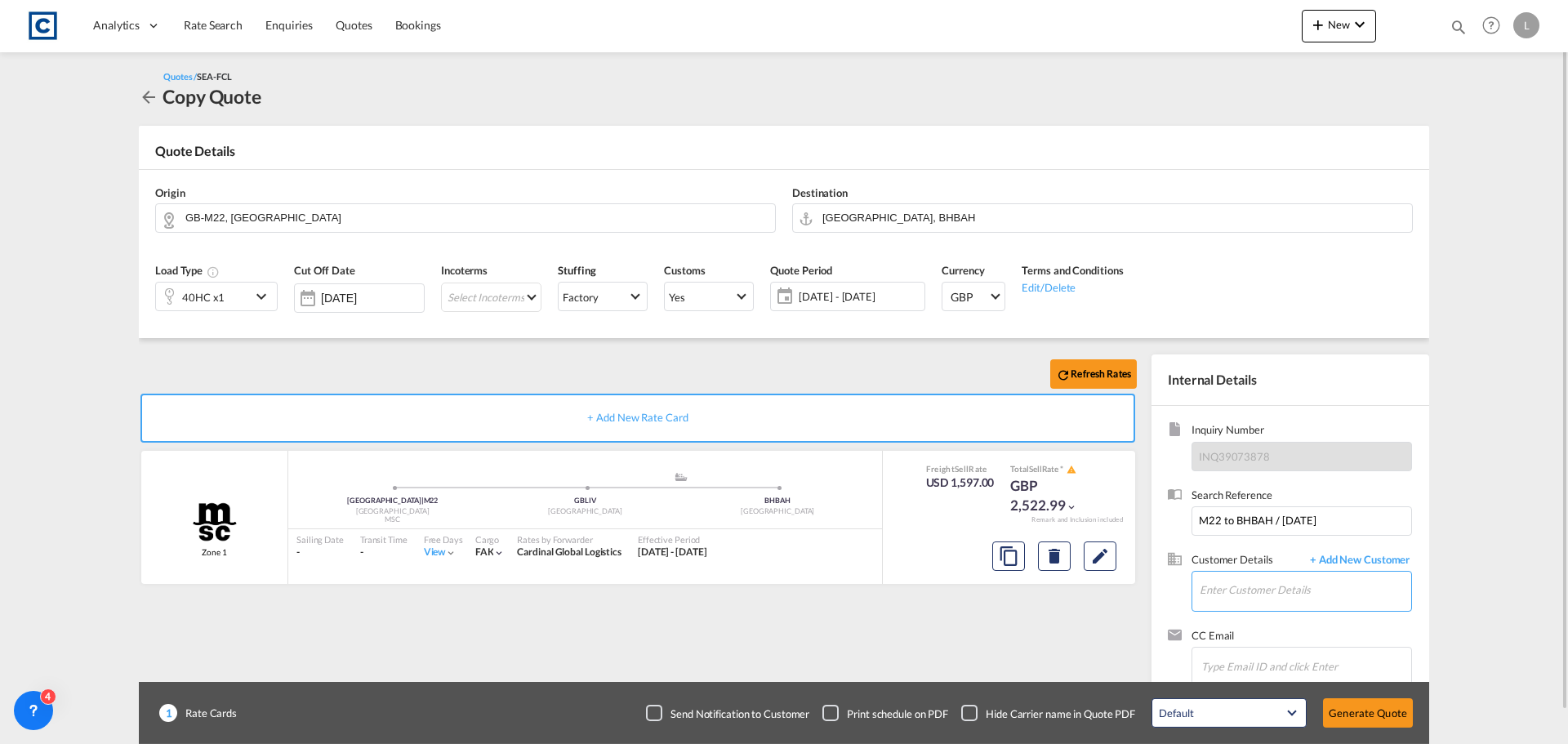
paste input "[PERSON_NAME] <[DOMAIN_NAME][EMAIL_ADDRESS][DOMAIN_NAME]>"
click at [1266, 585] on input "[PERSON_NAME] <[DOMAIN_NAME][EMAIL_ADDRESS][DOMAIN_NAME]>" at bounding box center [1306, 590] width 212 height 36
click at [1368, 592] on input "[DOMAIN_NAME][EMAIL_ADDRESS][DOMAIN_NAME]>" at bounding box center [1306, 590] width 212 height 36
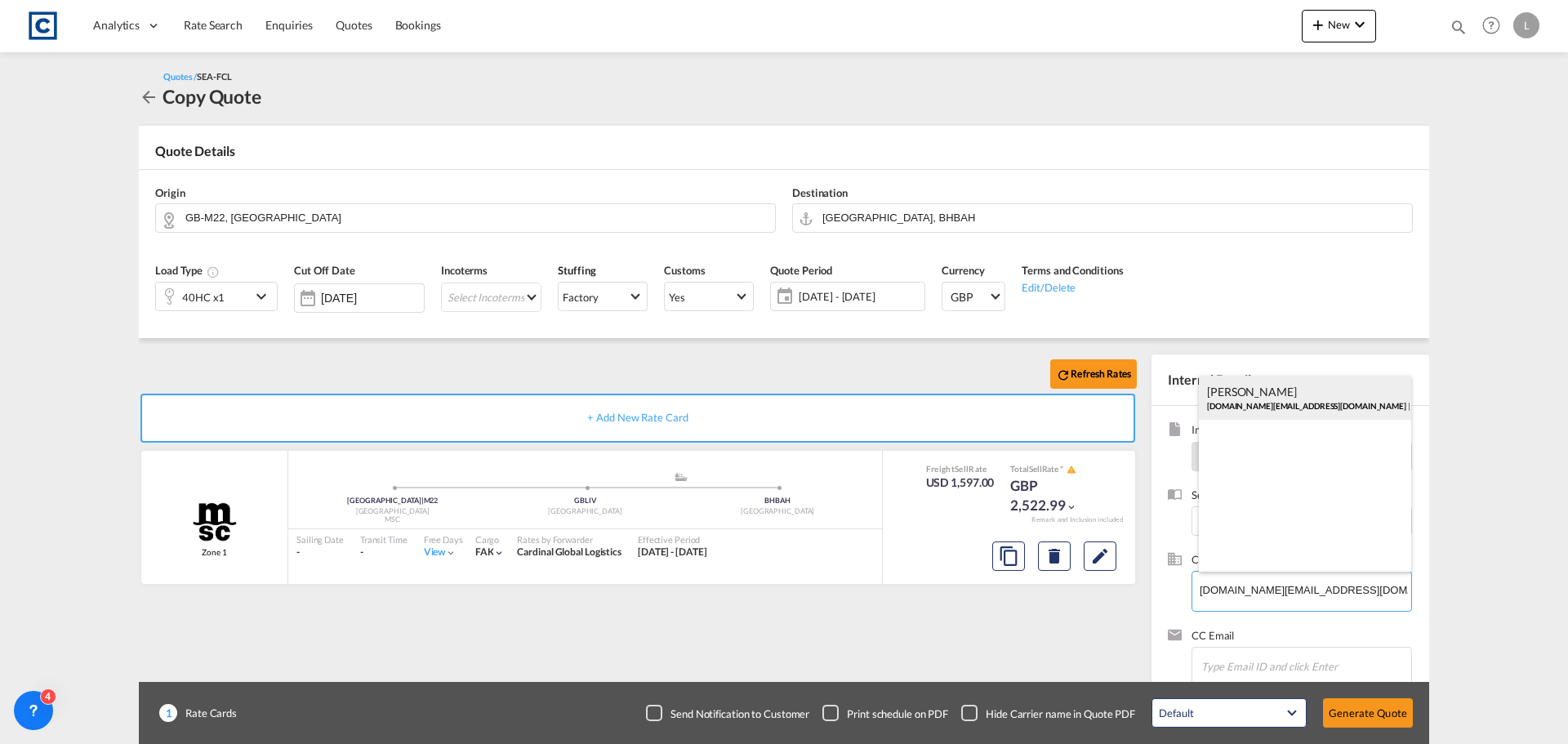
click at [1222, 397] on div "[PERSON_NAME] [DOMAIN_NAME][EMAIL_ADDRESS][DOMAIN_NAME] | Clairon Shipping" at bounding box center [1305, 397] width 212 height 44
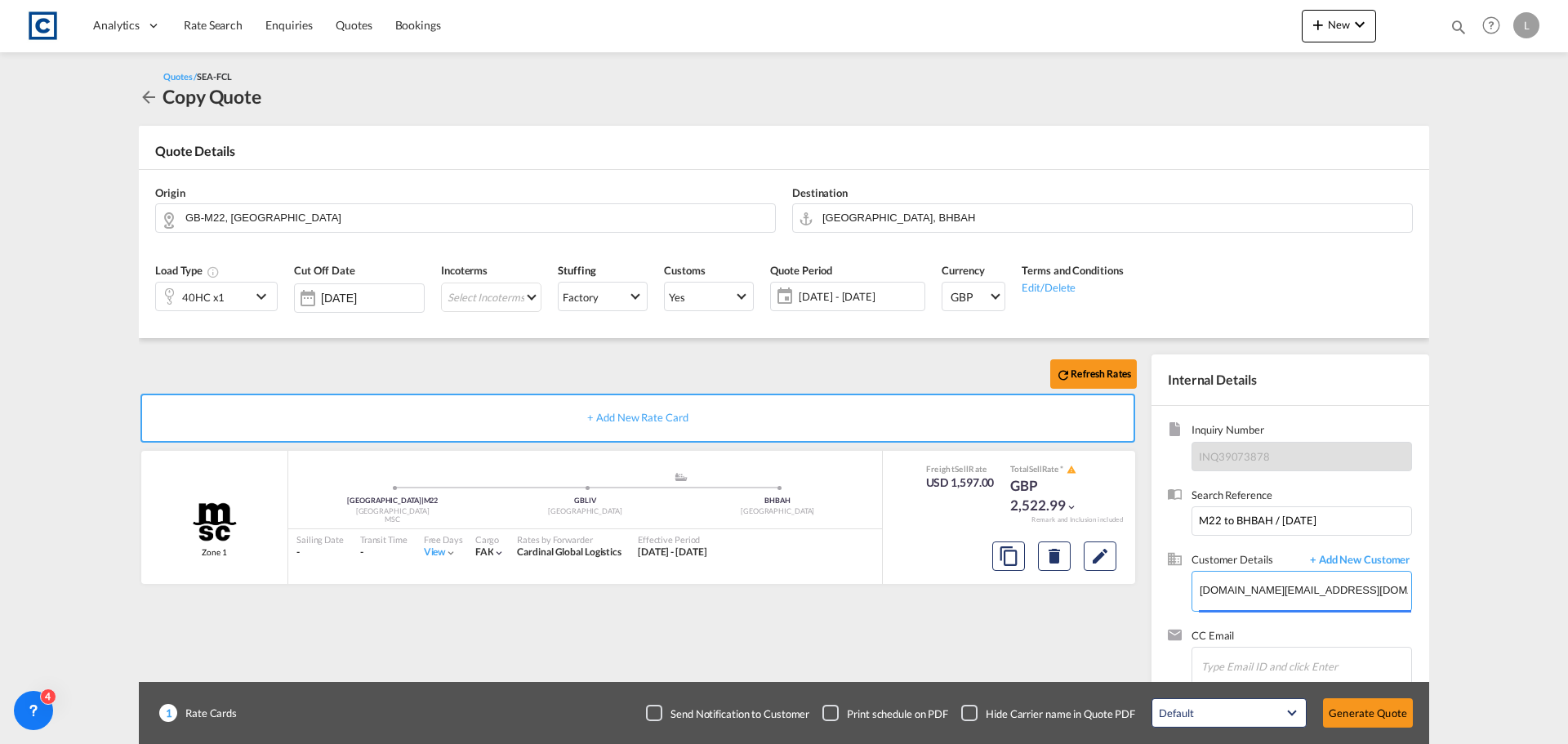
type input "Clairon Shipping, [PERSON_NAME], [DOMAIN_NAME][EMAIL_ADDRESS][DOMAIN_NAME]"
click at [1362, 704] on button "Generate Quote" at bounding box center [1368, 712] width 90 height 29
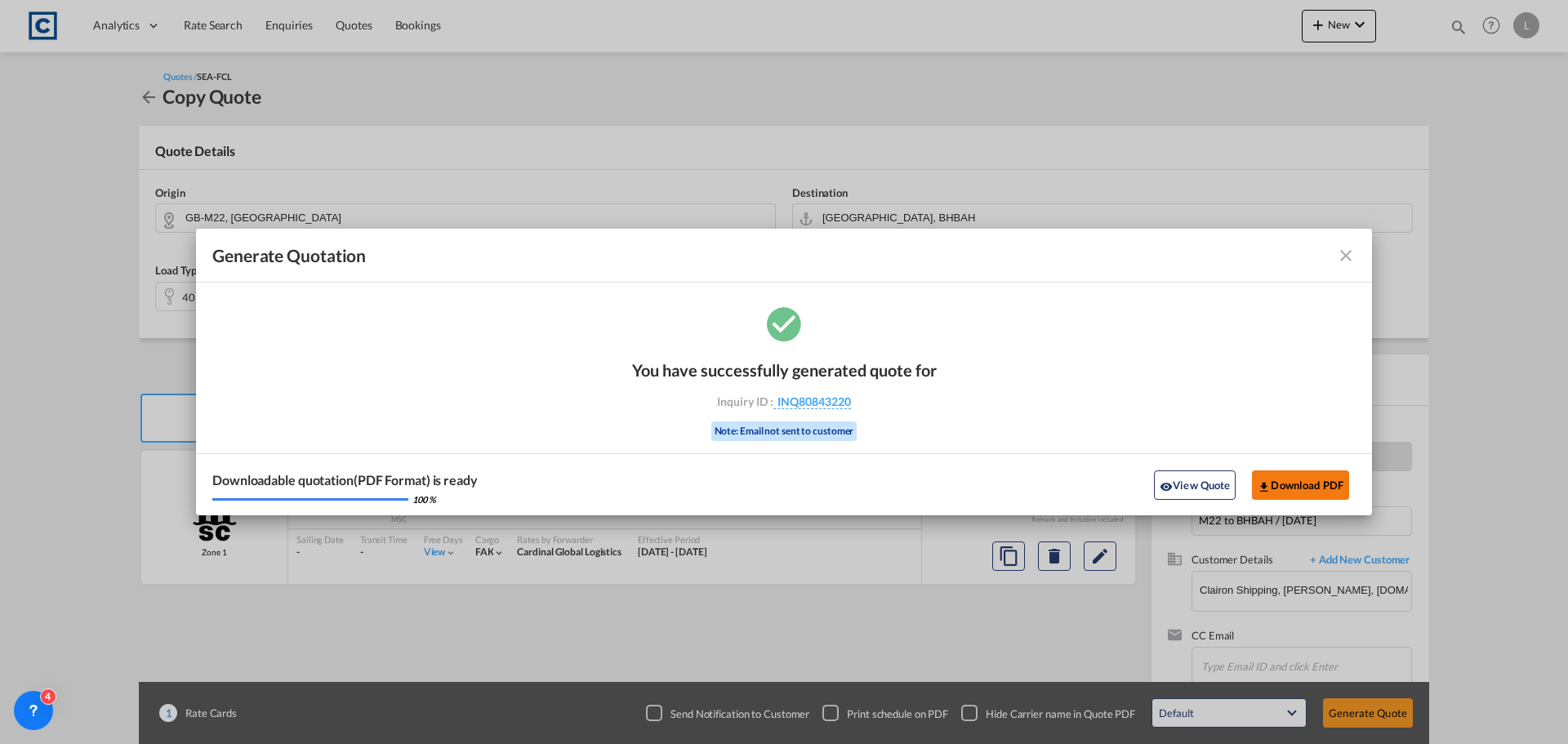
click at [1273, 485] on button "Download PDF" at bounding box center [1301, 485] width 97 height 29
click at [1346, 255] on md-icon "icon-close fg-AAA8AD cursor m-0" at bounding box center [1345, 255] width 20 height 20
